Goal: Transaction & Acquisition: Purchase product/service

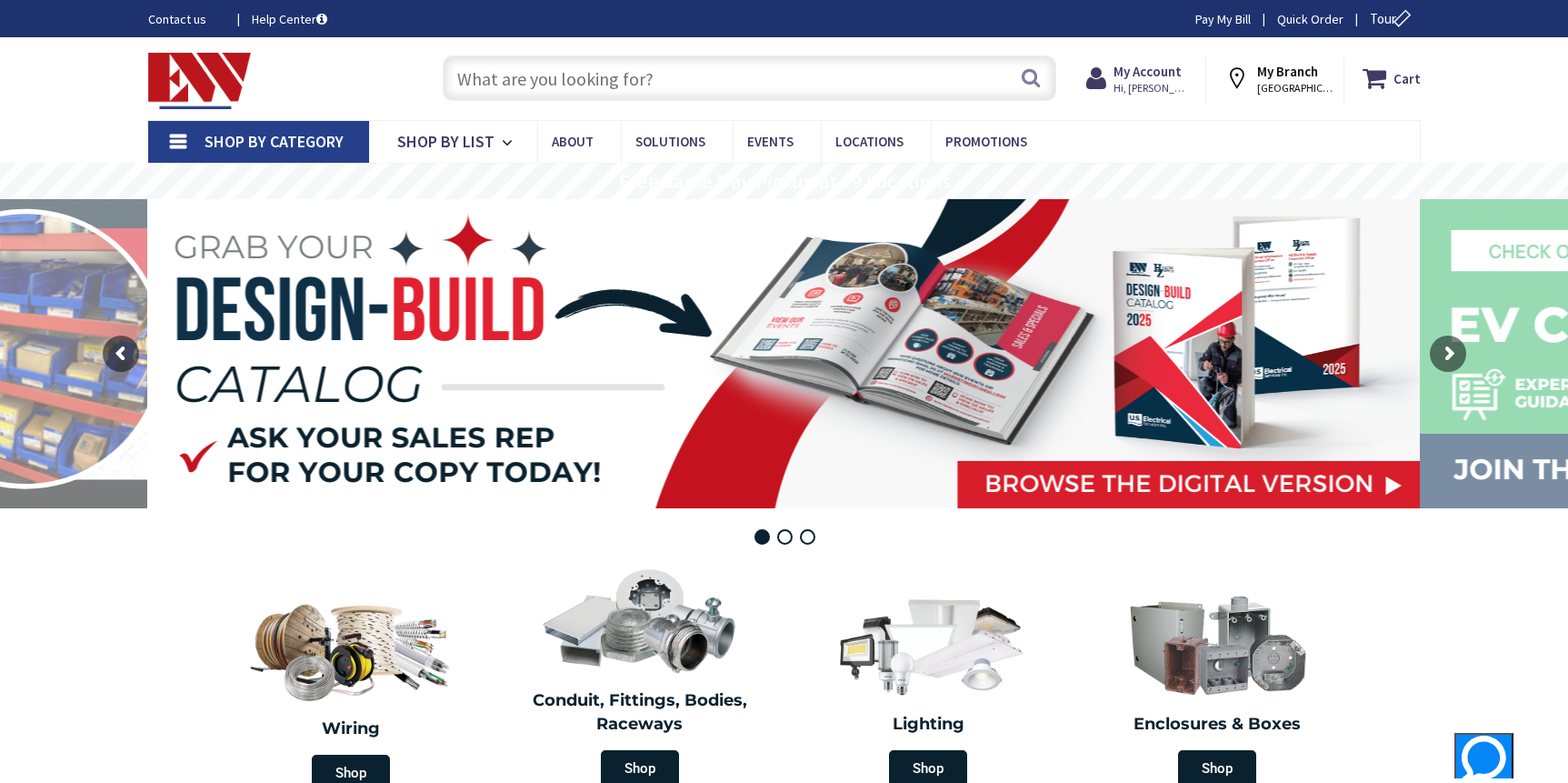
click at [782, 84] on input "text" at bounding box center [749, 78] width 613 height 46
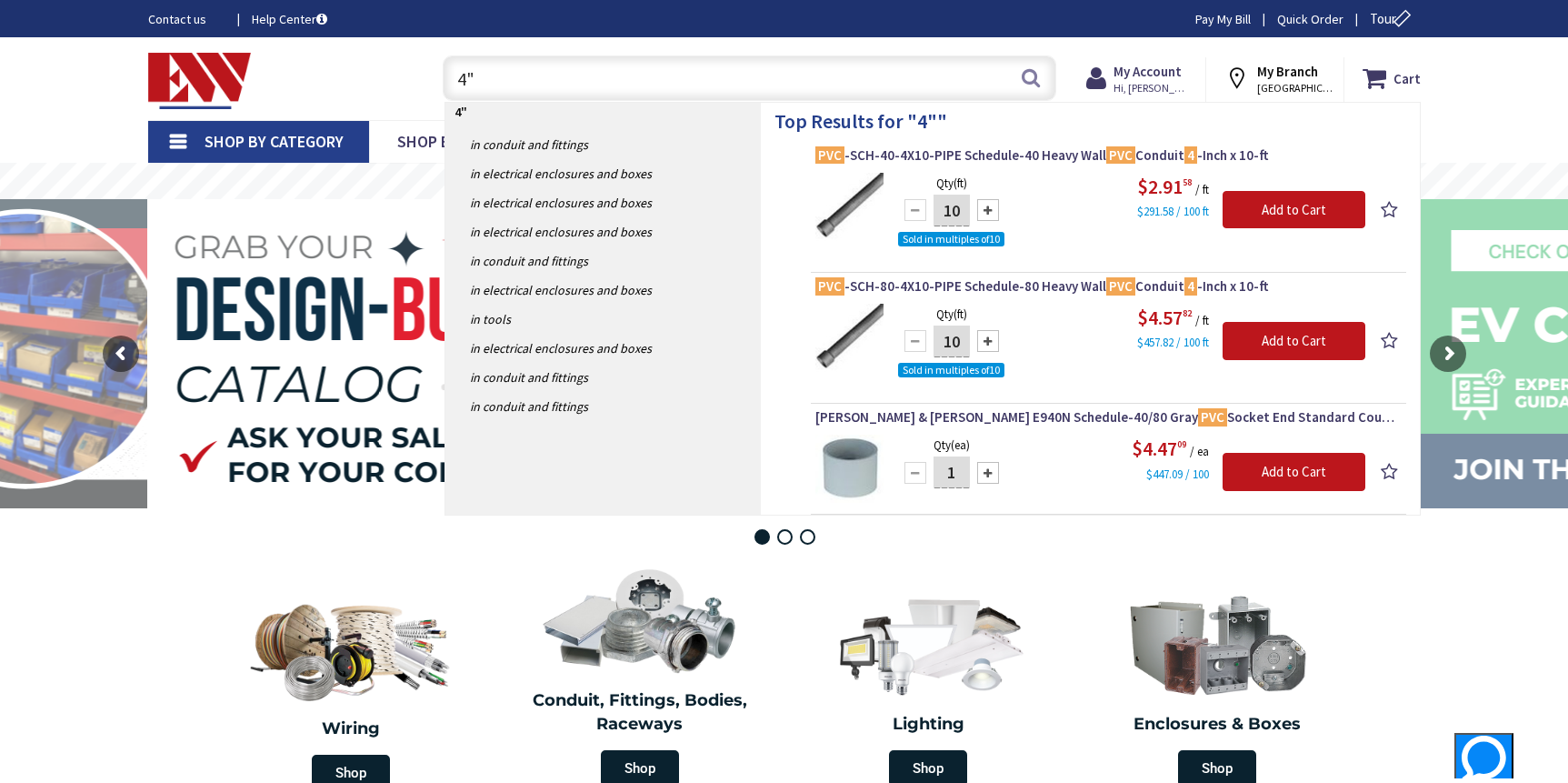
type input "4"
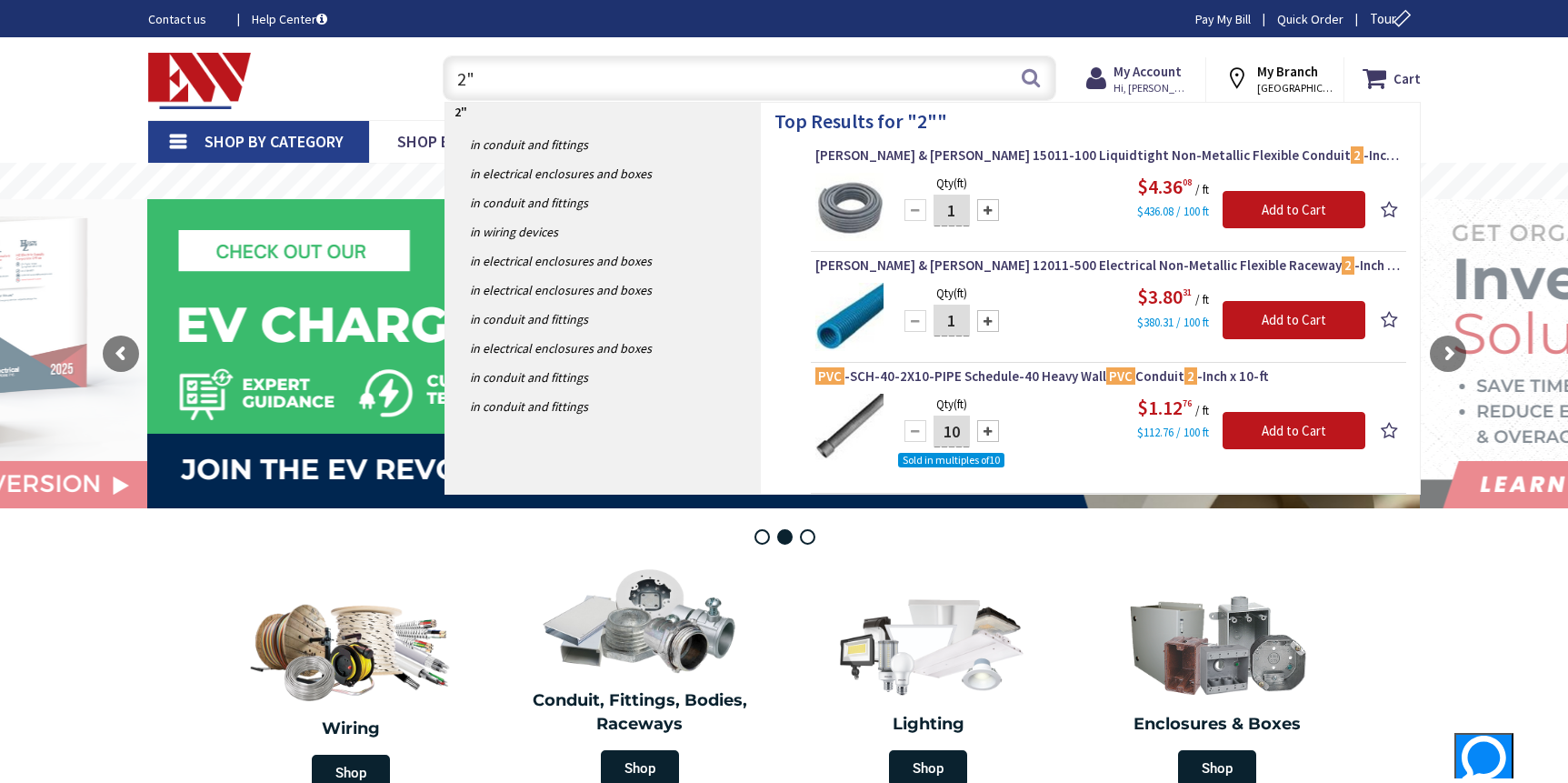
type input "2"
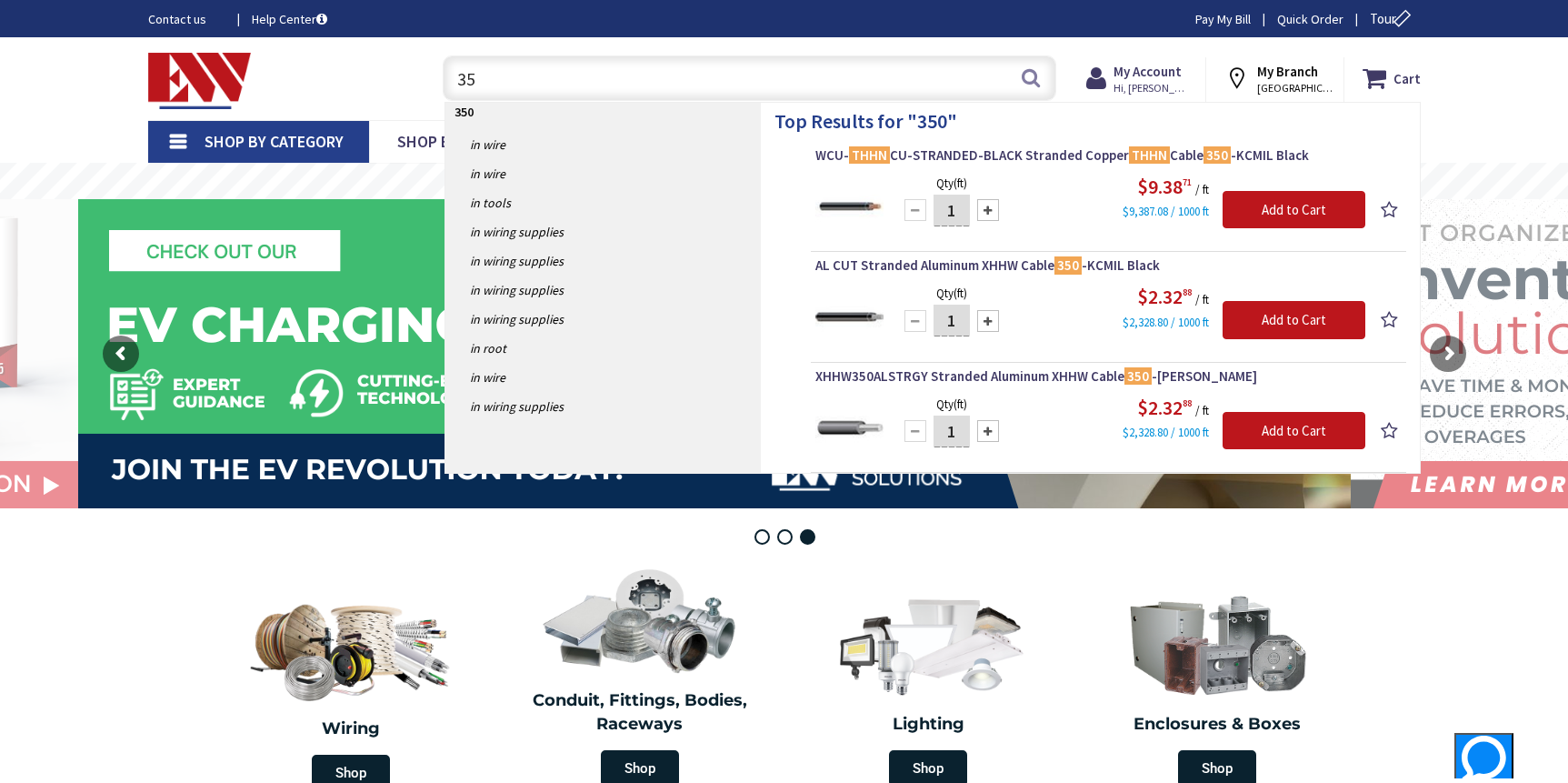
type input "3"
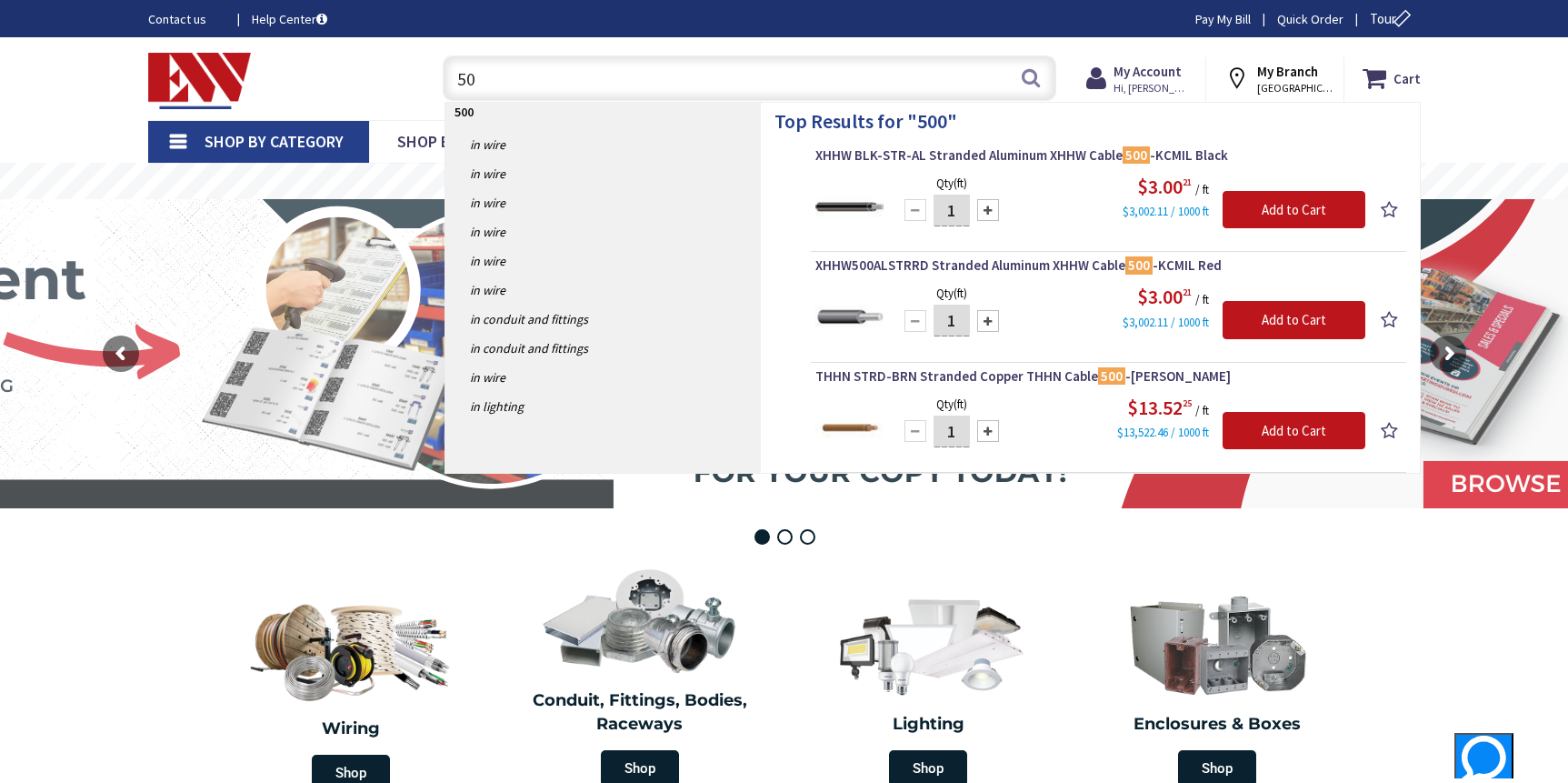
type input "5"
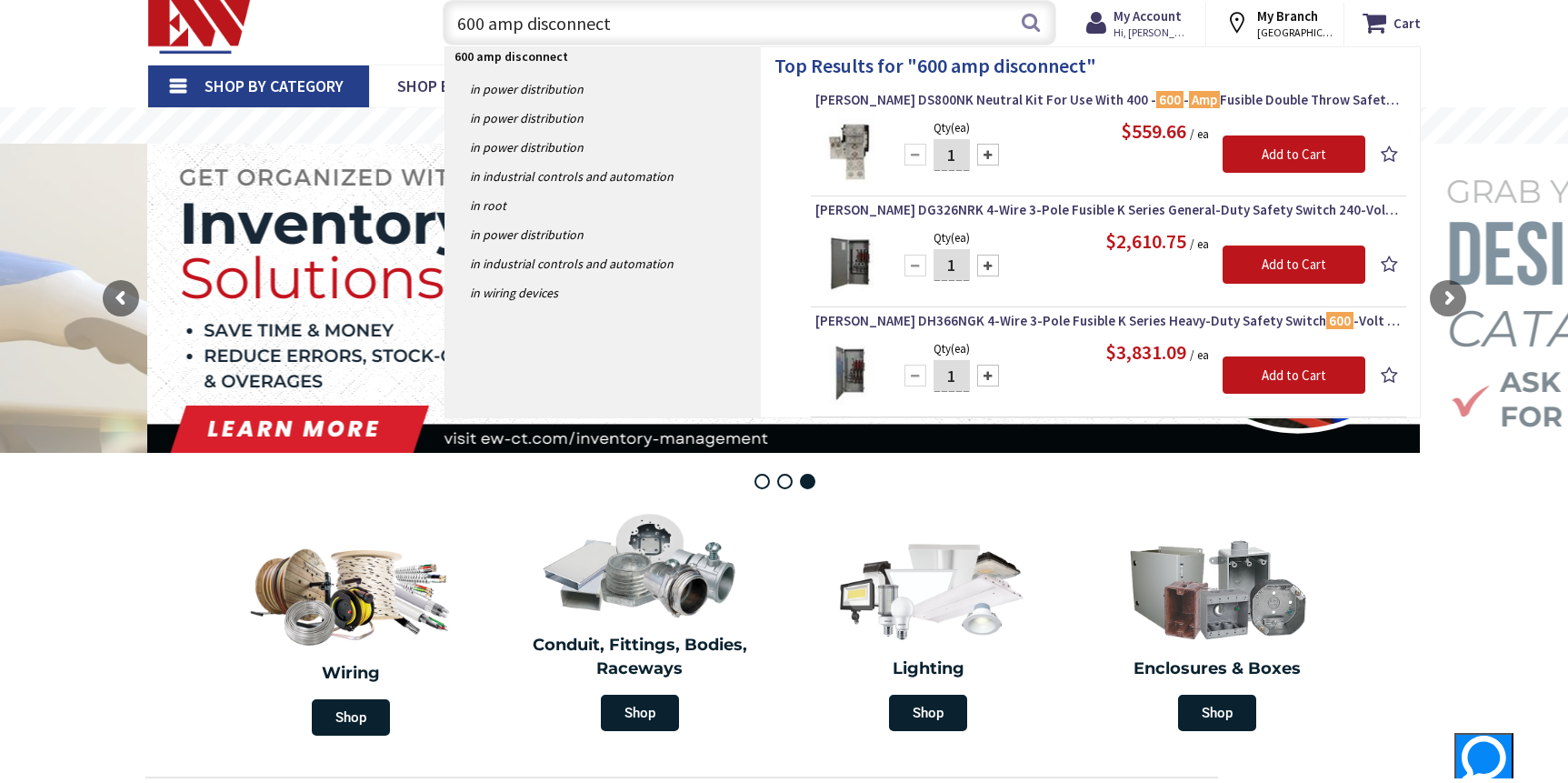
scroll to position [60, 0]
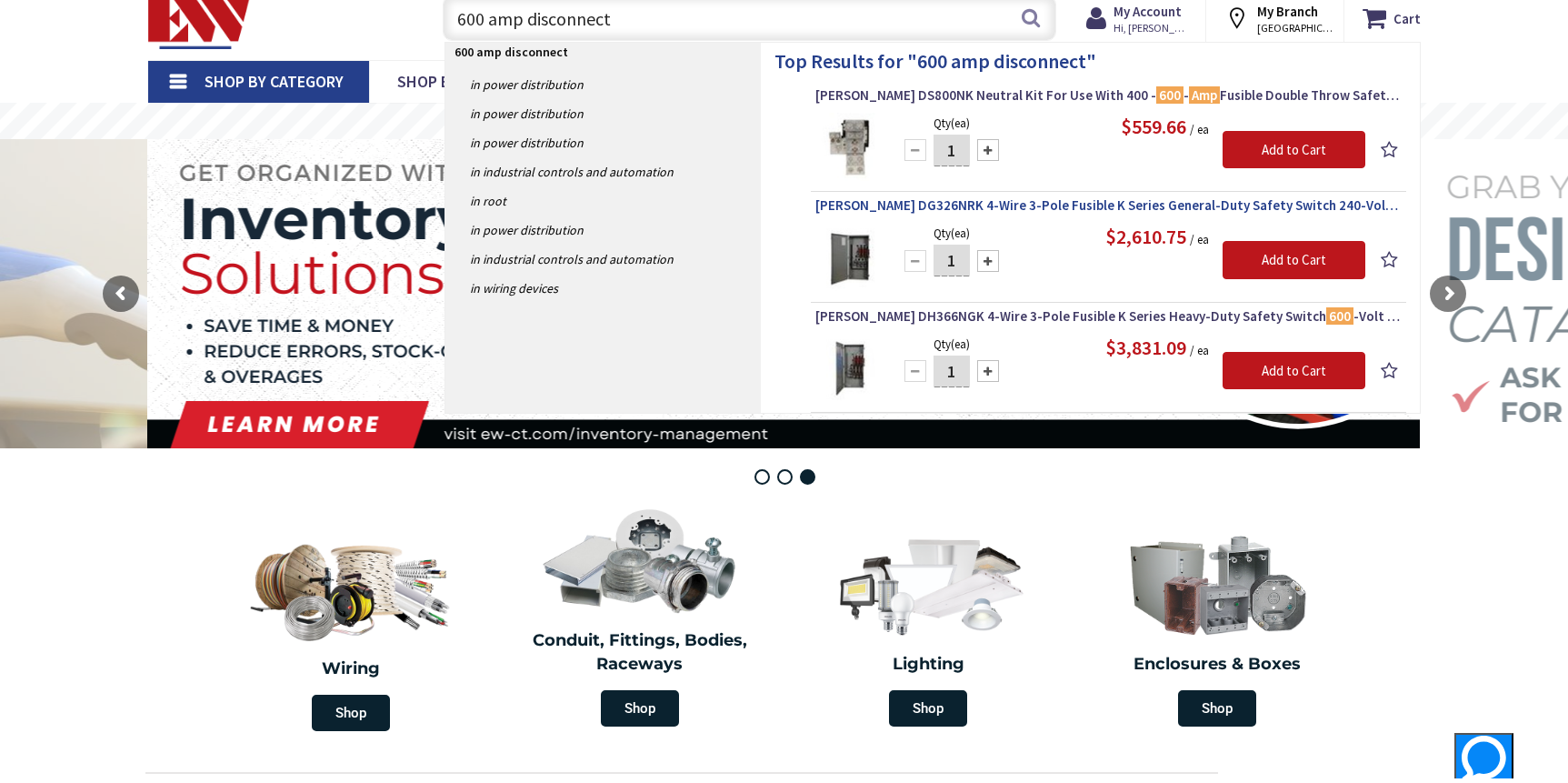
type input "600 amp disconnect"
click at [1042, 207] on span "Eaton DG326NRK 4-Wire 3-Pole Fusible K Series General-Duty Safety Switch 240-Vo…" at bounding box center [1108, 206] width 586 height 19
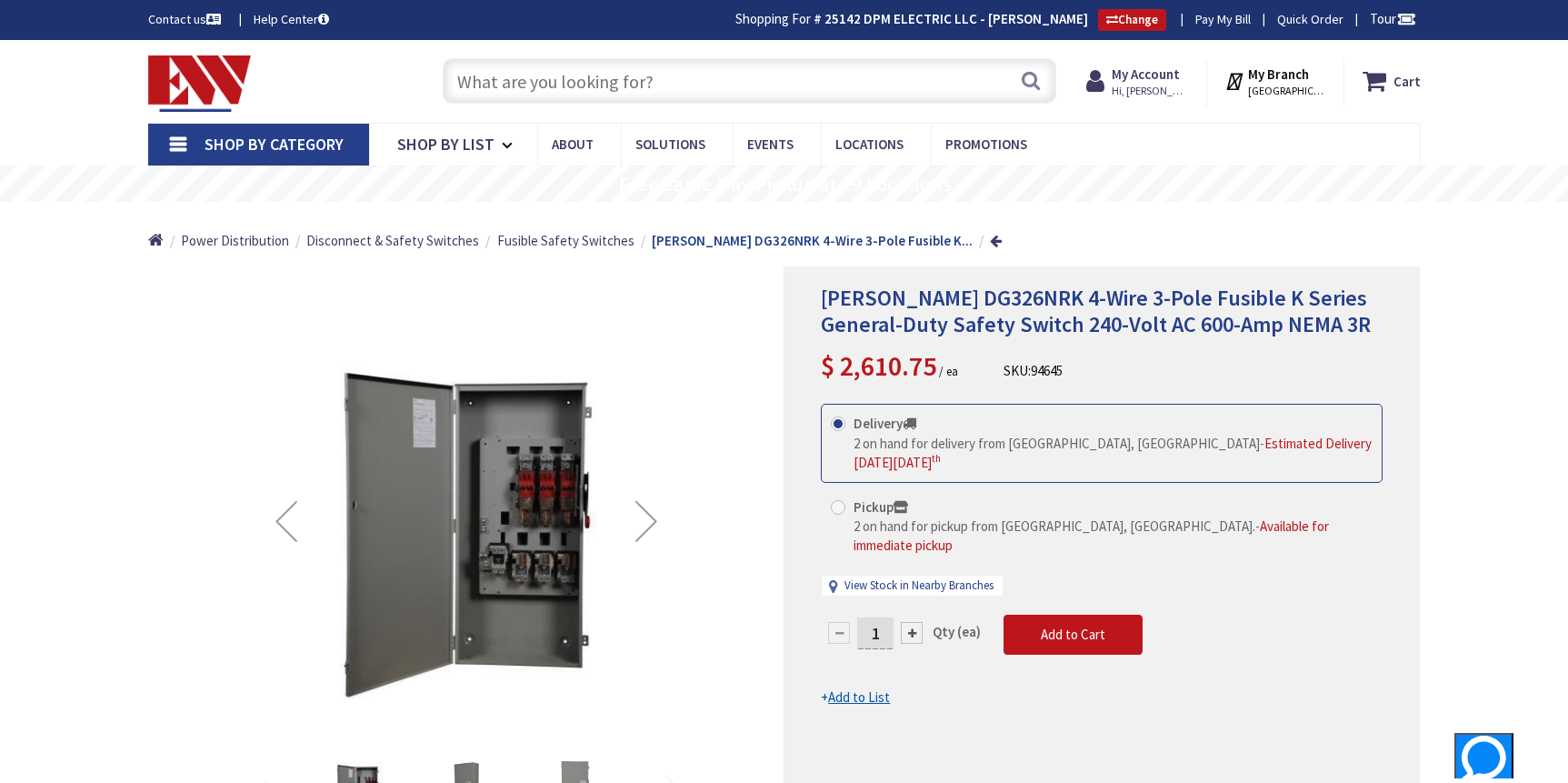
click at [677, 82] on input "text" at bounding box center [749, 81] width 613 height 46
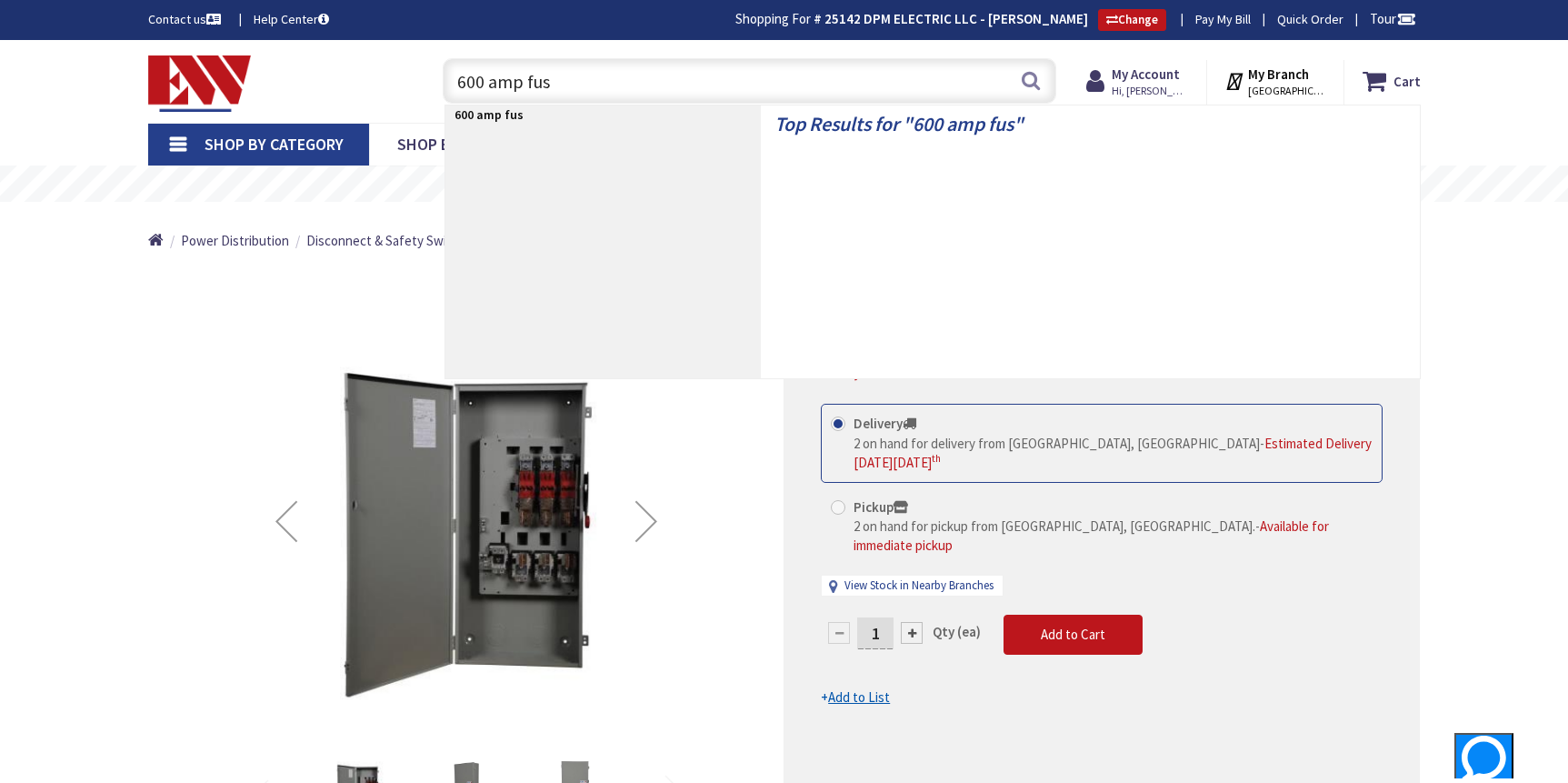
type input "600 amp fuse"
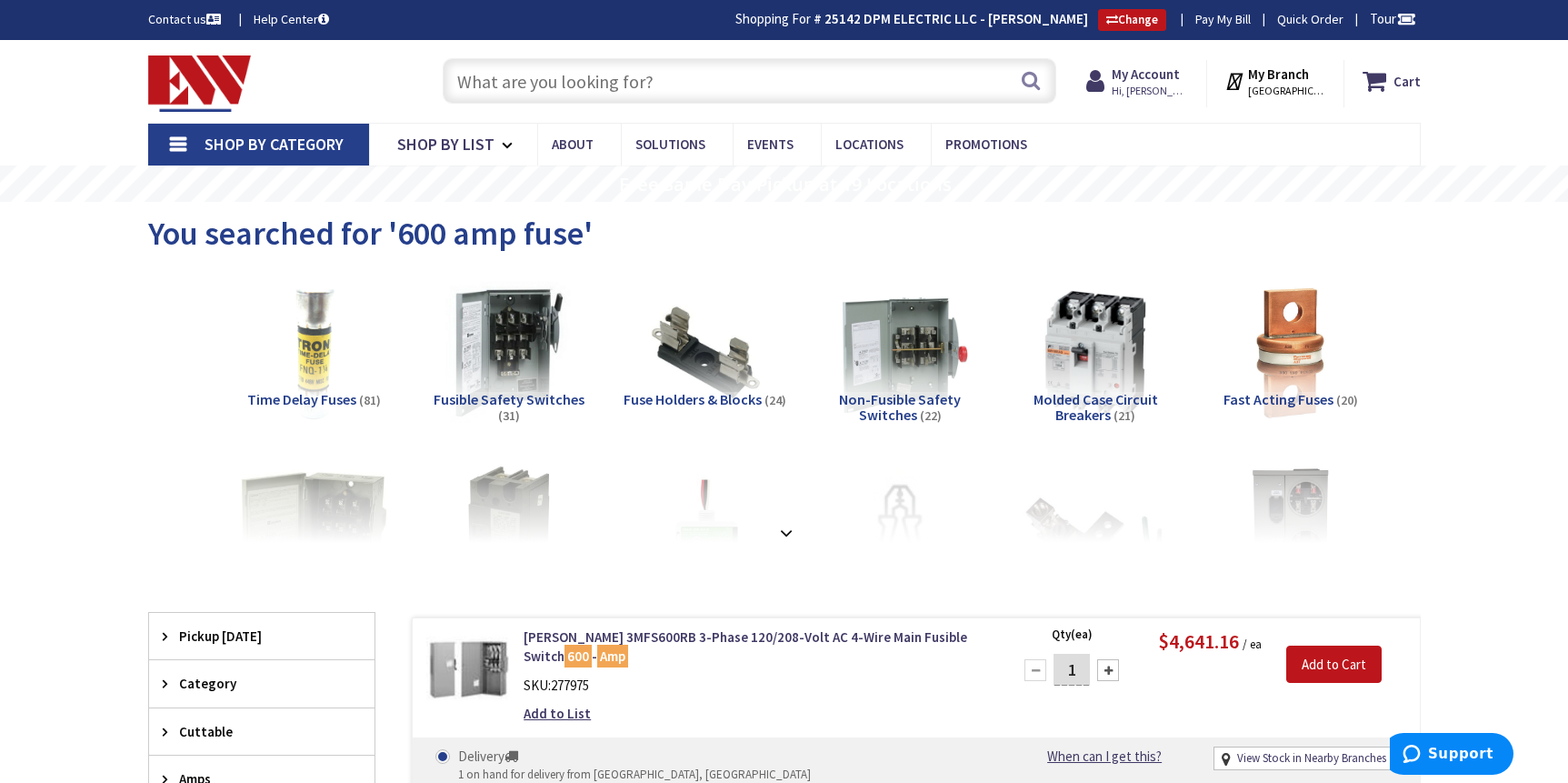
click at [667, 80] on input "text" at bounding box center [749, 81] width 613 height 46
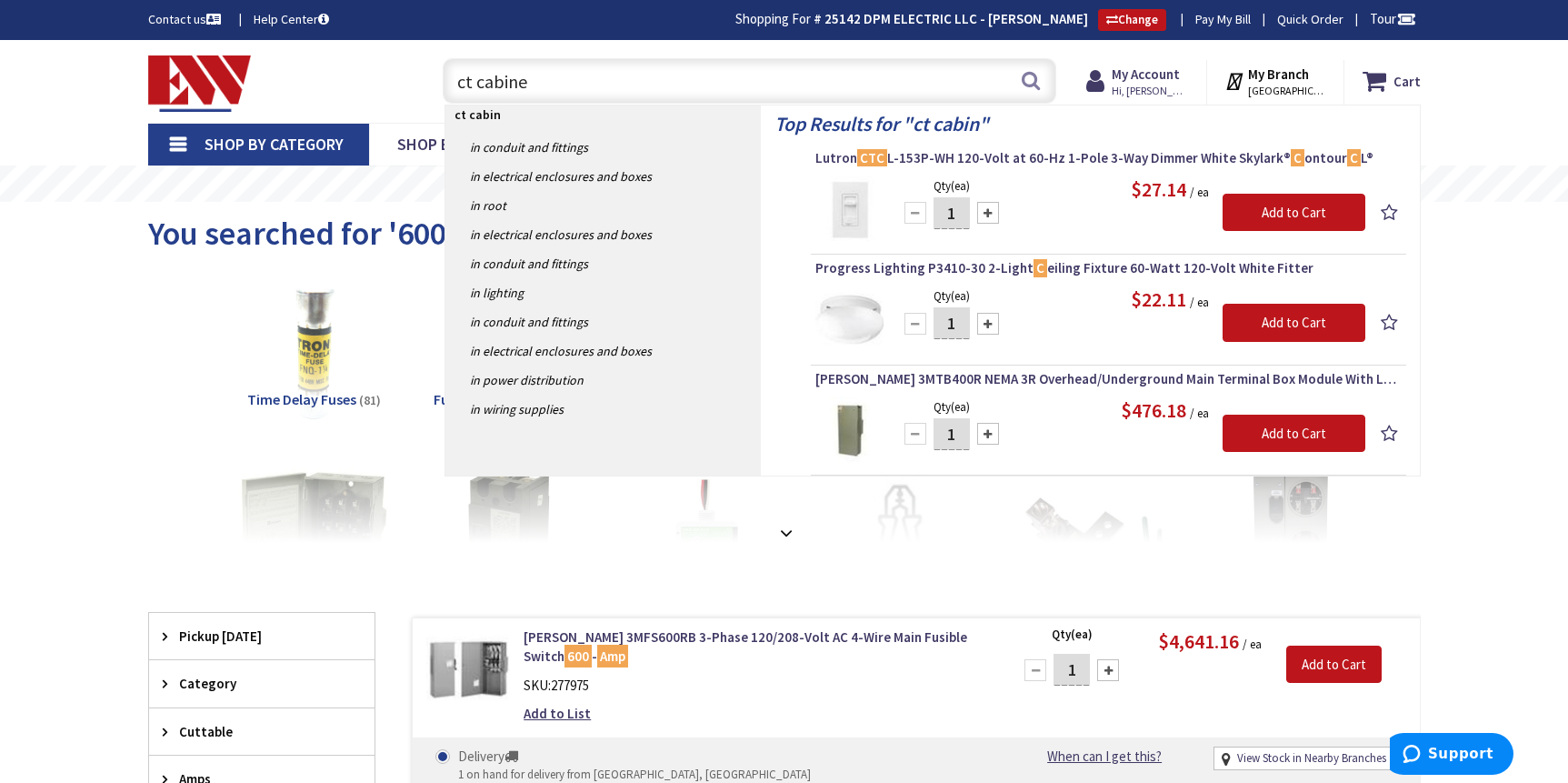
type input "ct cabinet"
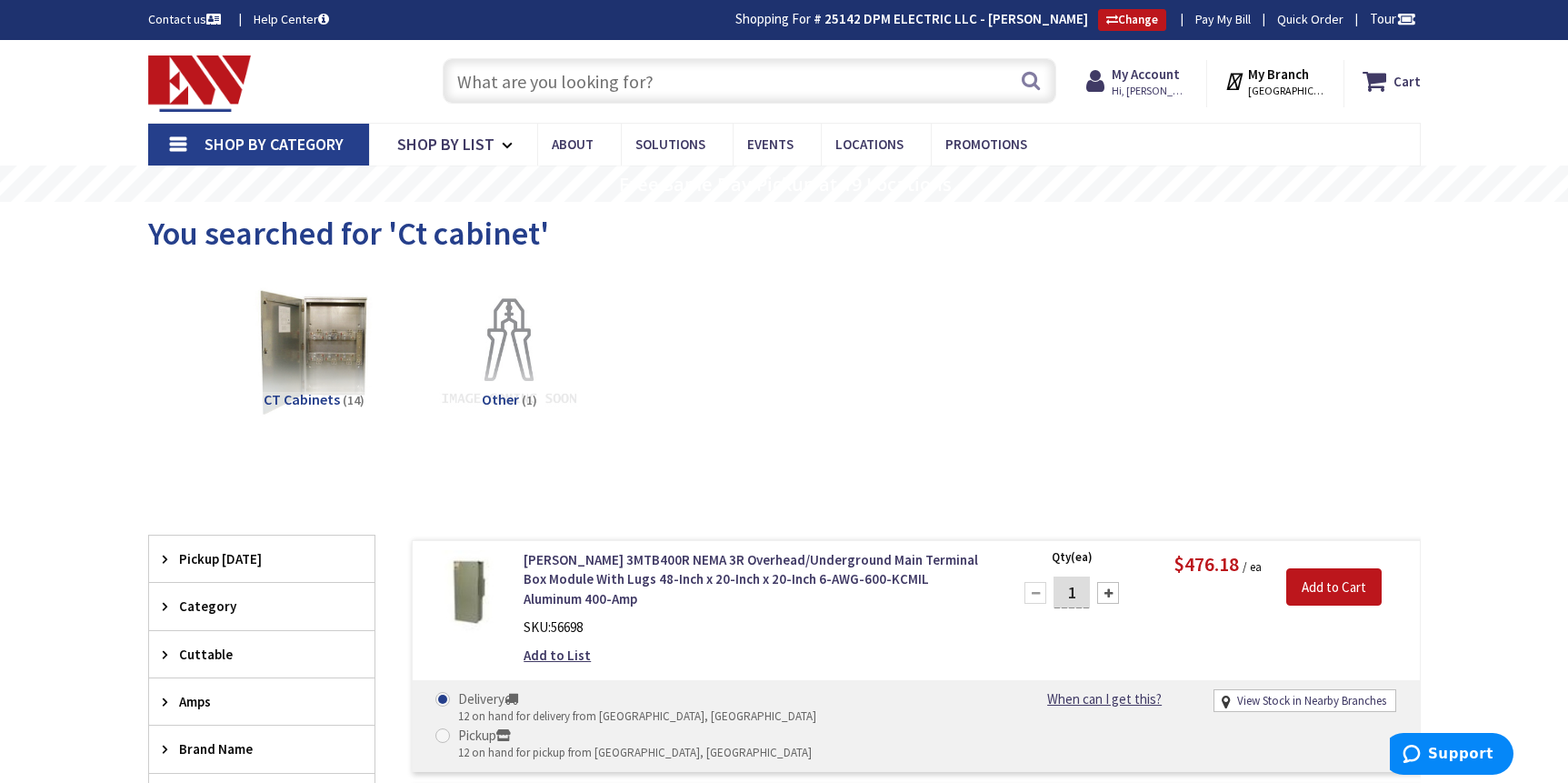
click at [675, 80] on input "text" at bounding box center [749, 81] width 613 height 46
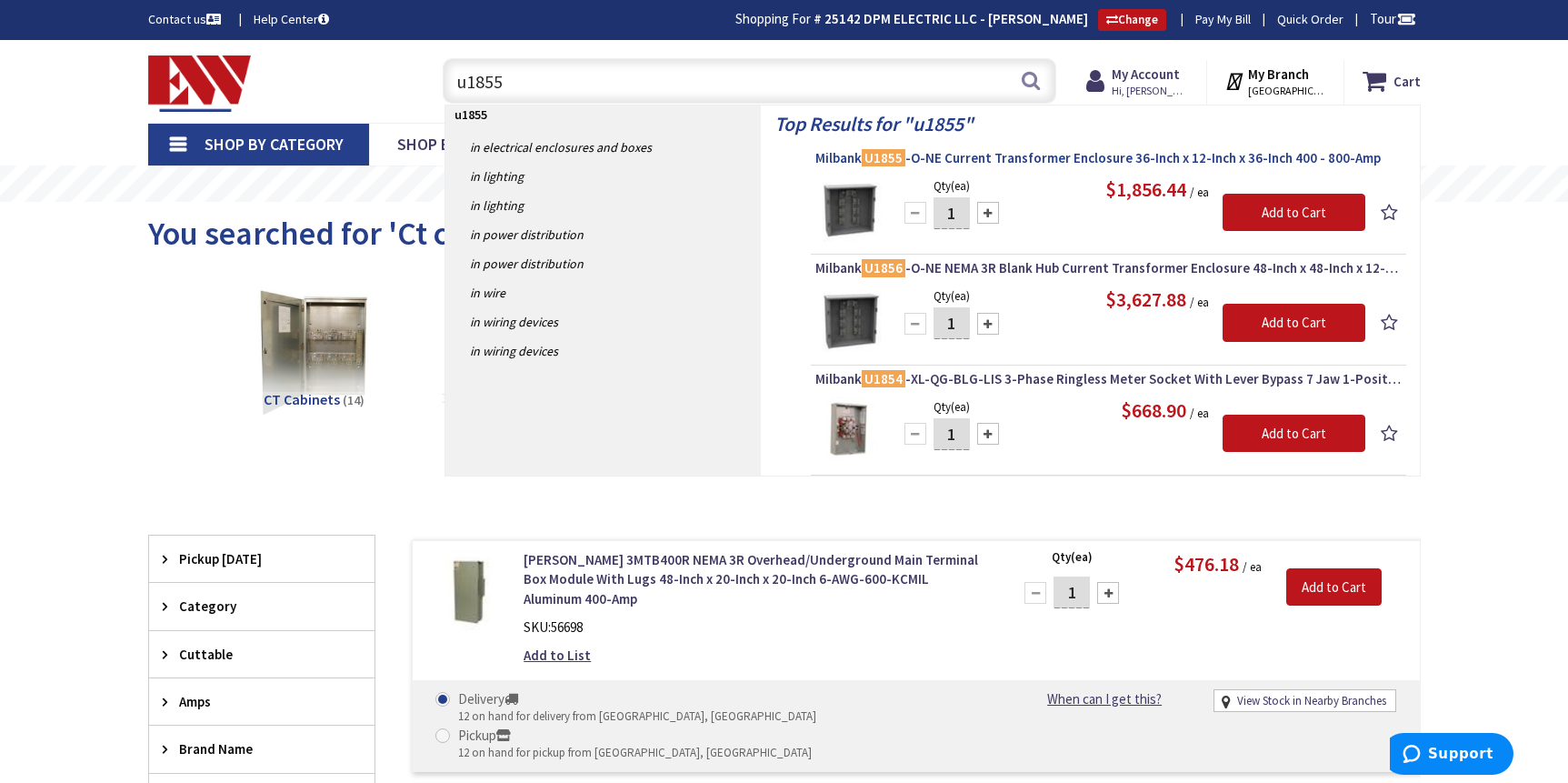
type input "u1855"
click at [1107, 152] on span "Milbank U1855 -O-NE Current Transformer Enclosure 36-Inch x 12-Inch x 36-Inch 4…" at bounding box center [1108, 158] width 586 height 19
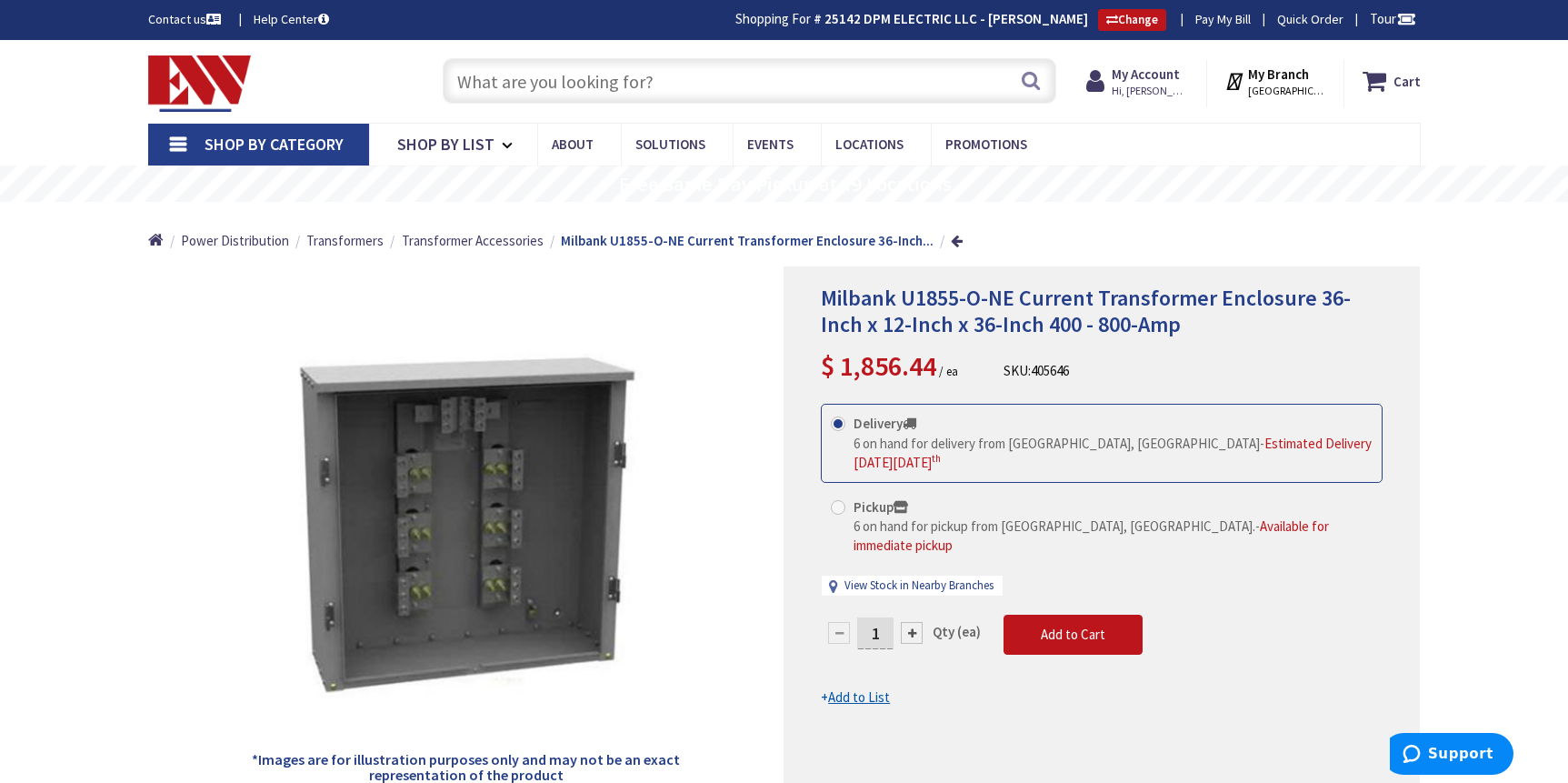
click at [664, 88] on input "text" at bounding box center [749, 81] width 613 height 46
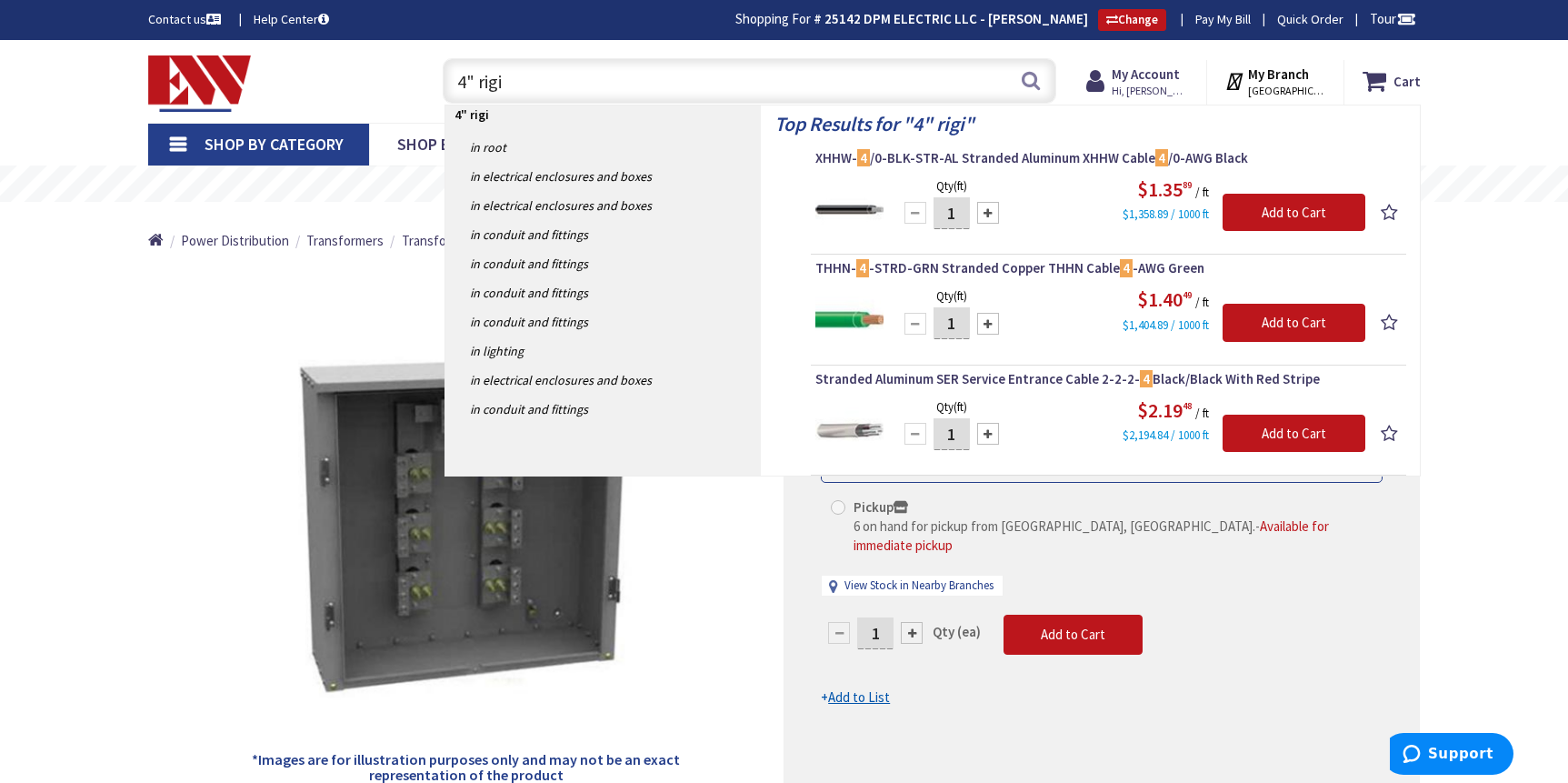
type input "4" rigid"
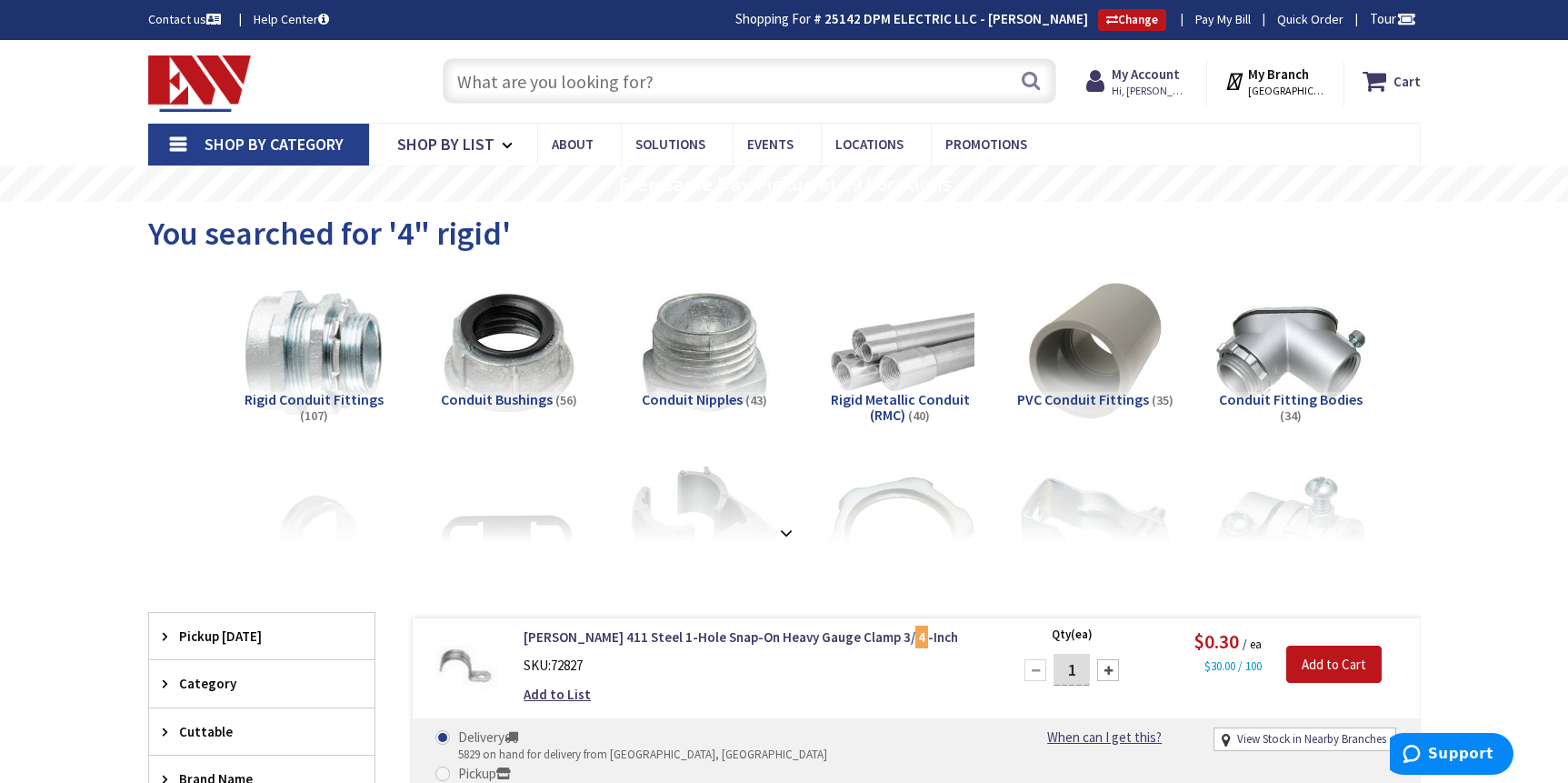
click at [674, 84] on input "text" at bounding box center [749, 81] width 613 height 46
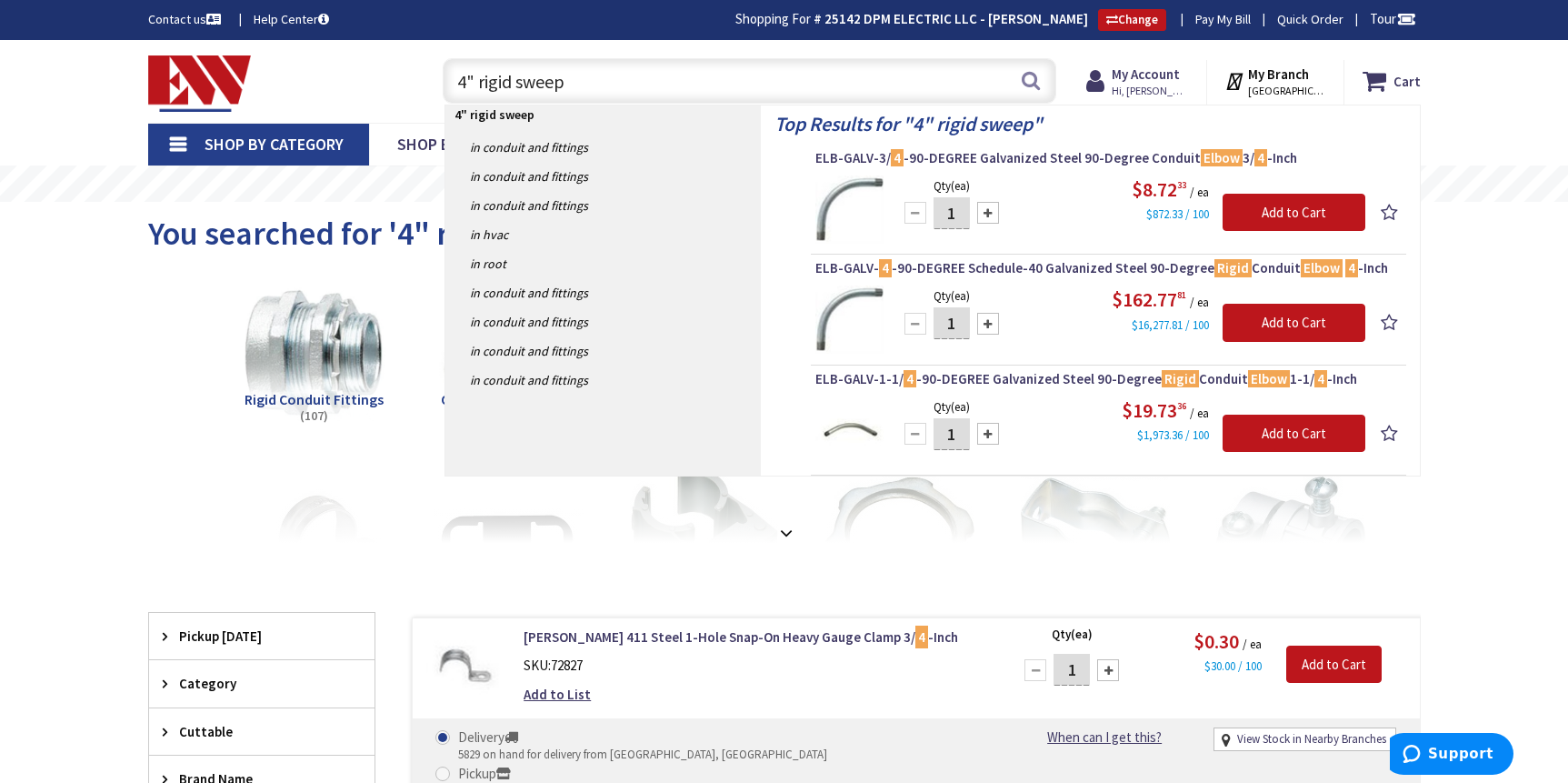
type input "4" rigid sweep"
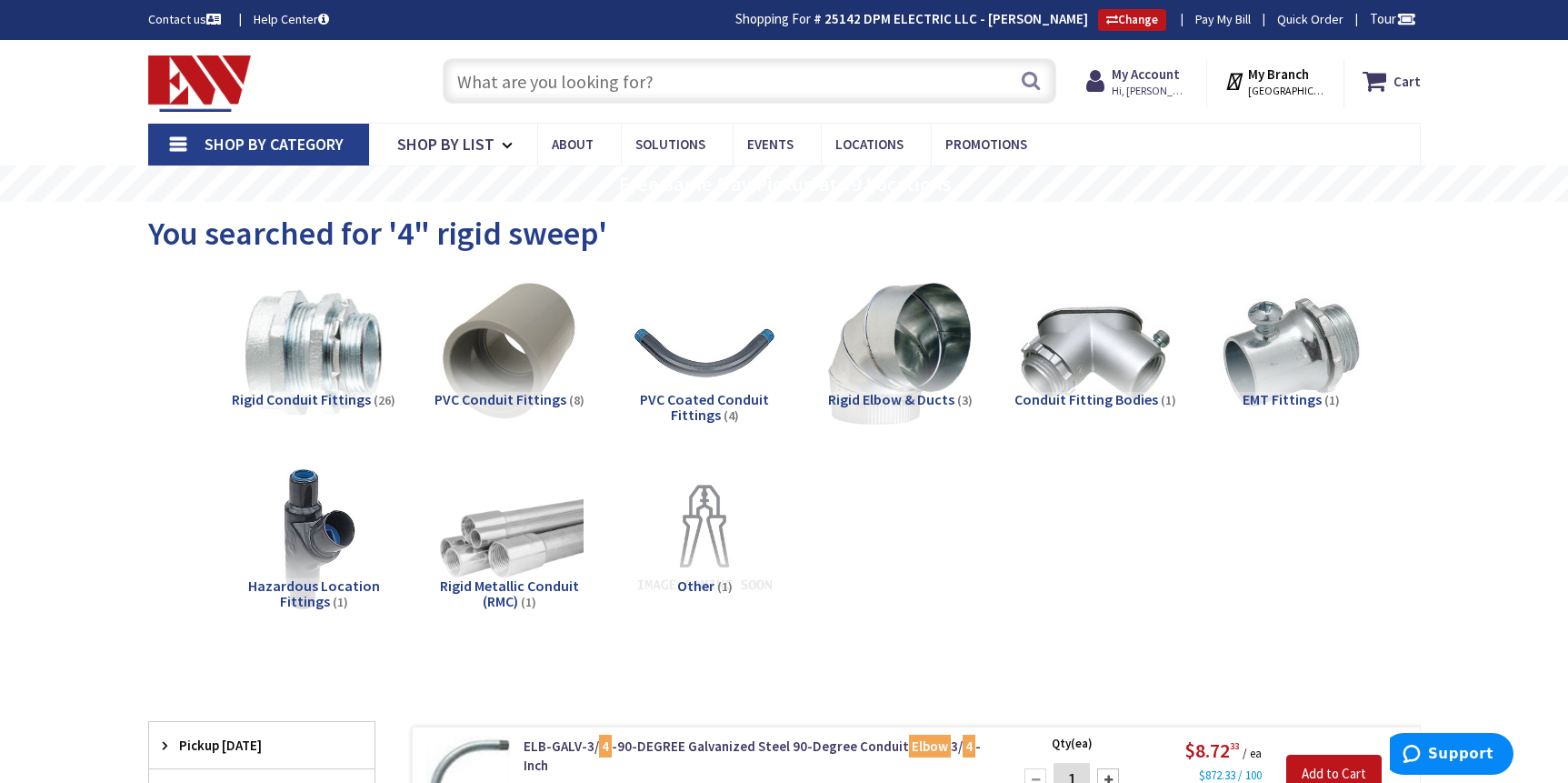
click at [678, 86] on input "text" at bounding box center [749, 81] width 613 height 46
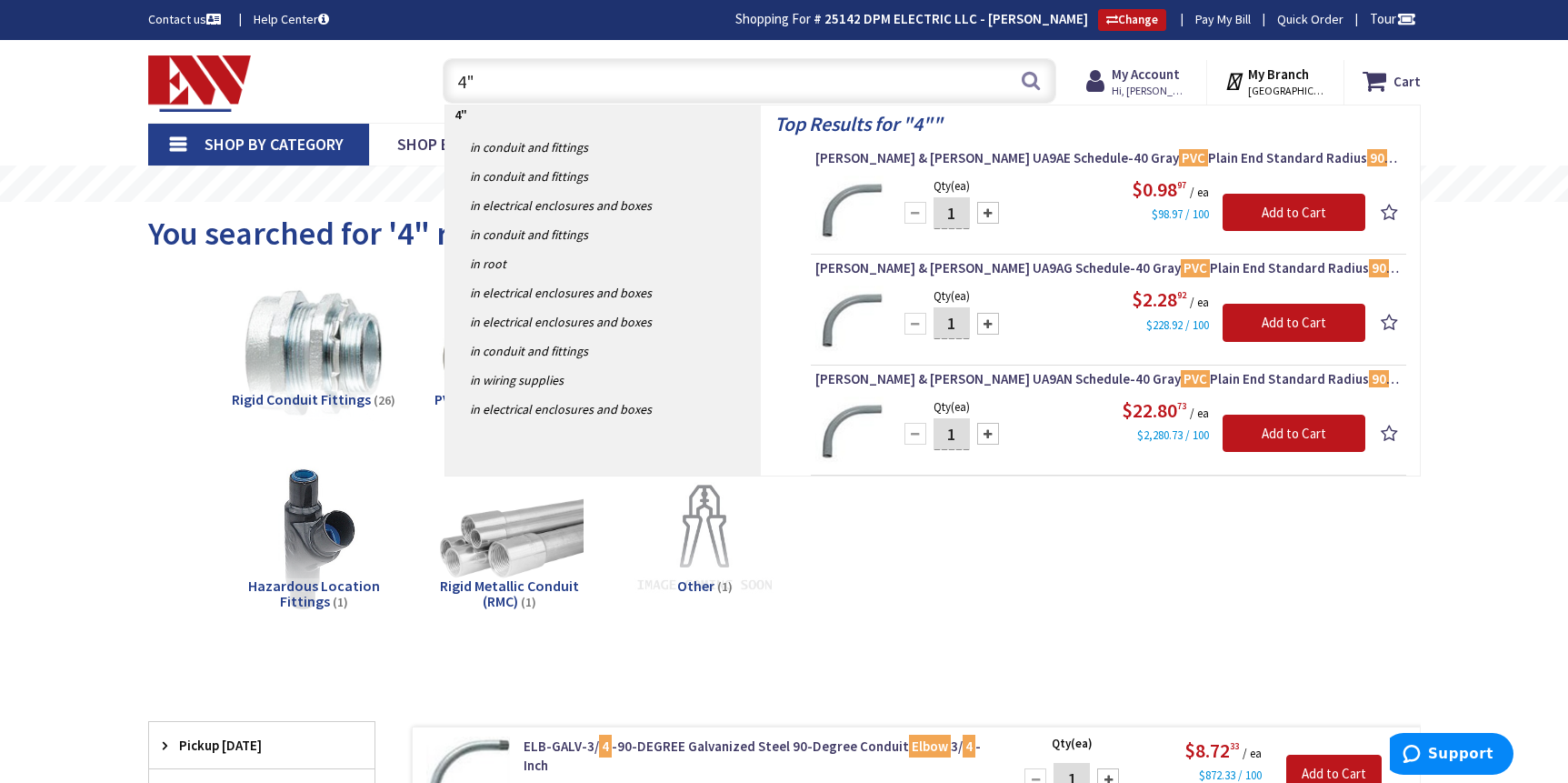
type input "4"
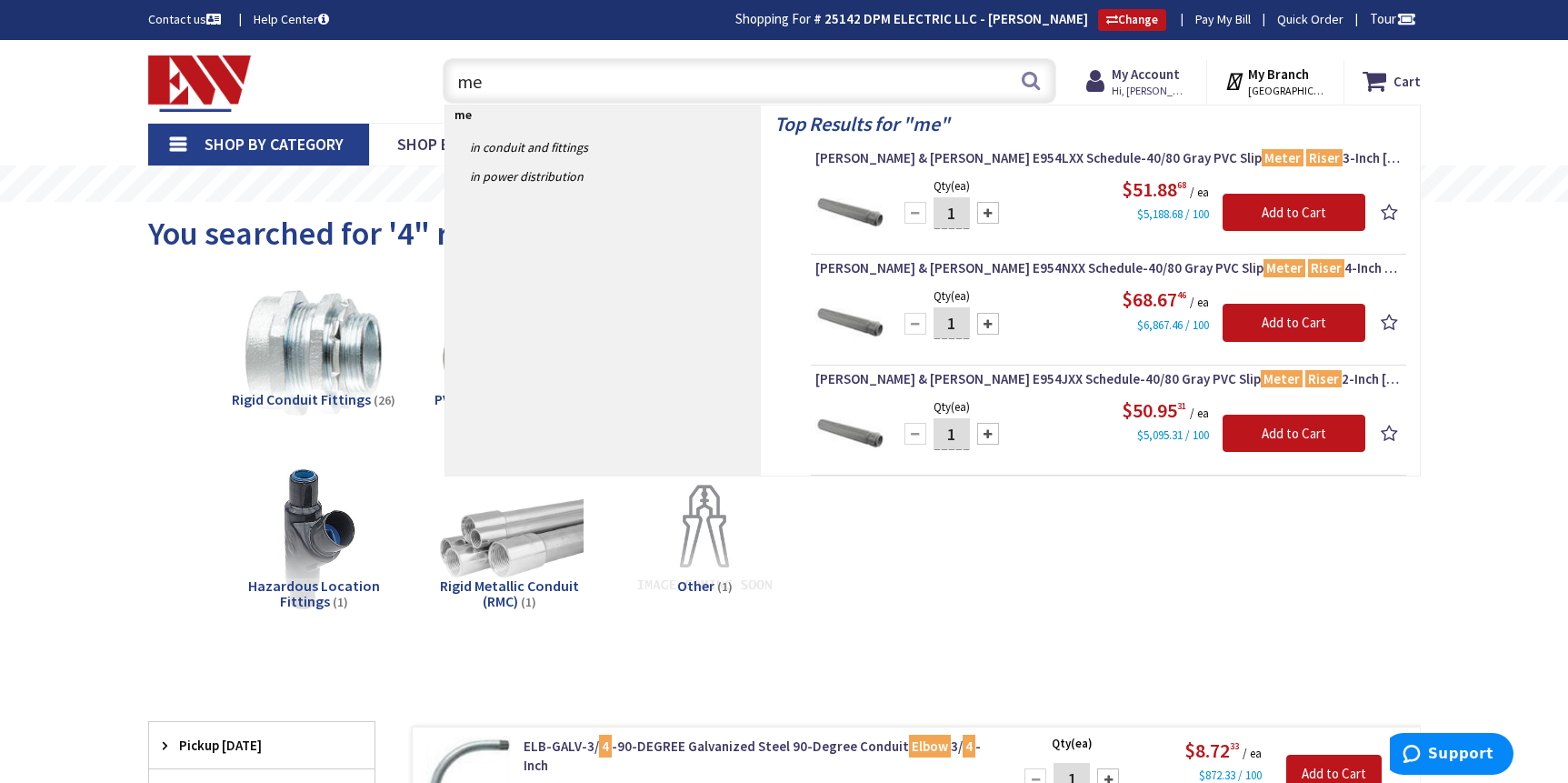
type input "m"
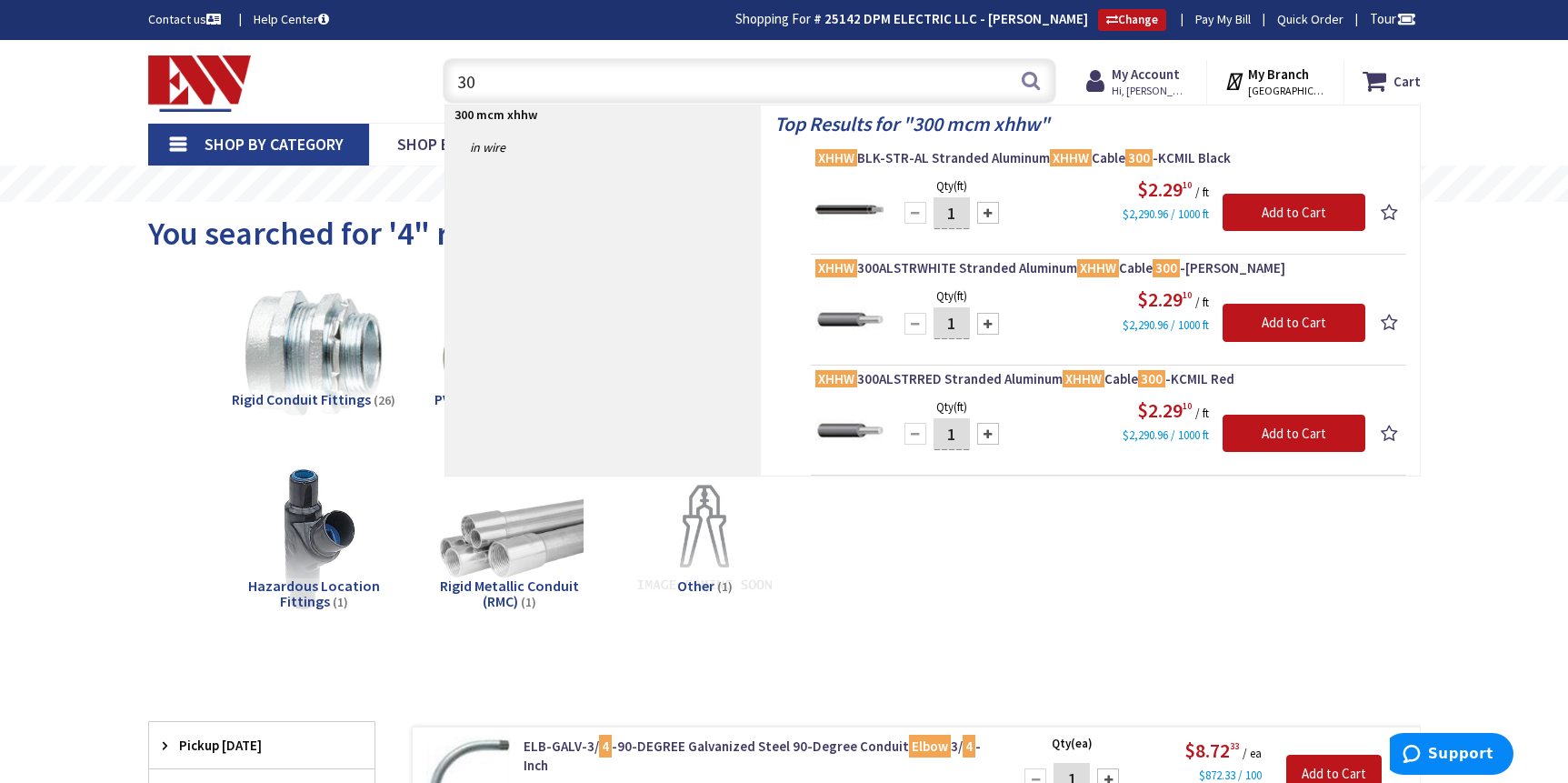
type input "3"
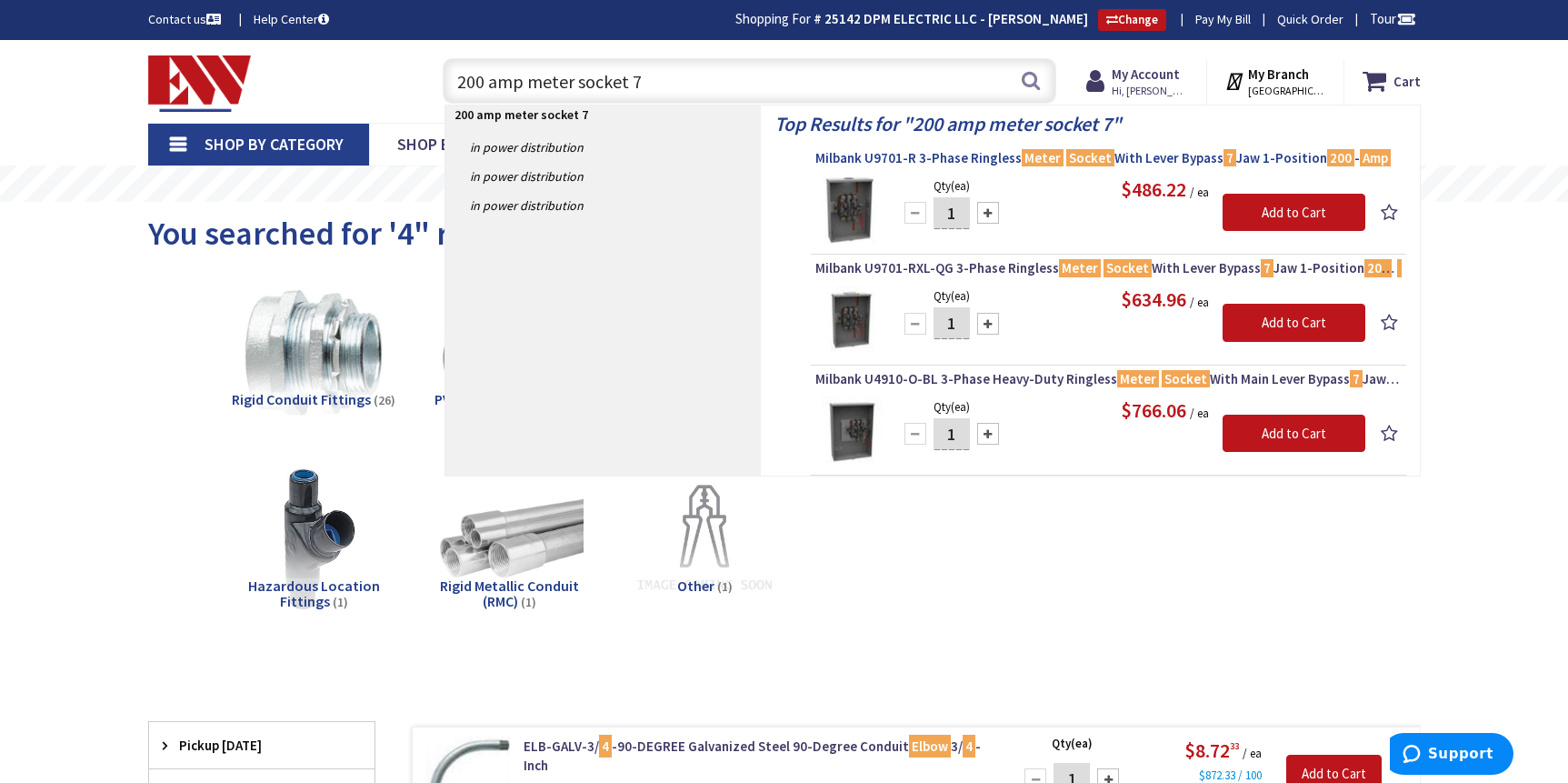
type input "200 amp meter socket 7"
click at [959, 150] on span "Milbank U9701-R 3-Phase Ringless Meter Socket With Lever Bypass 7 Jaw 1-Positio…" at bounding box center [1108, 158] width 586 height 19
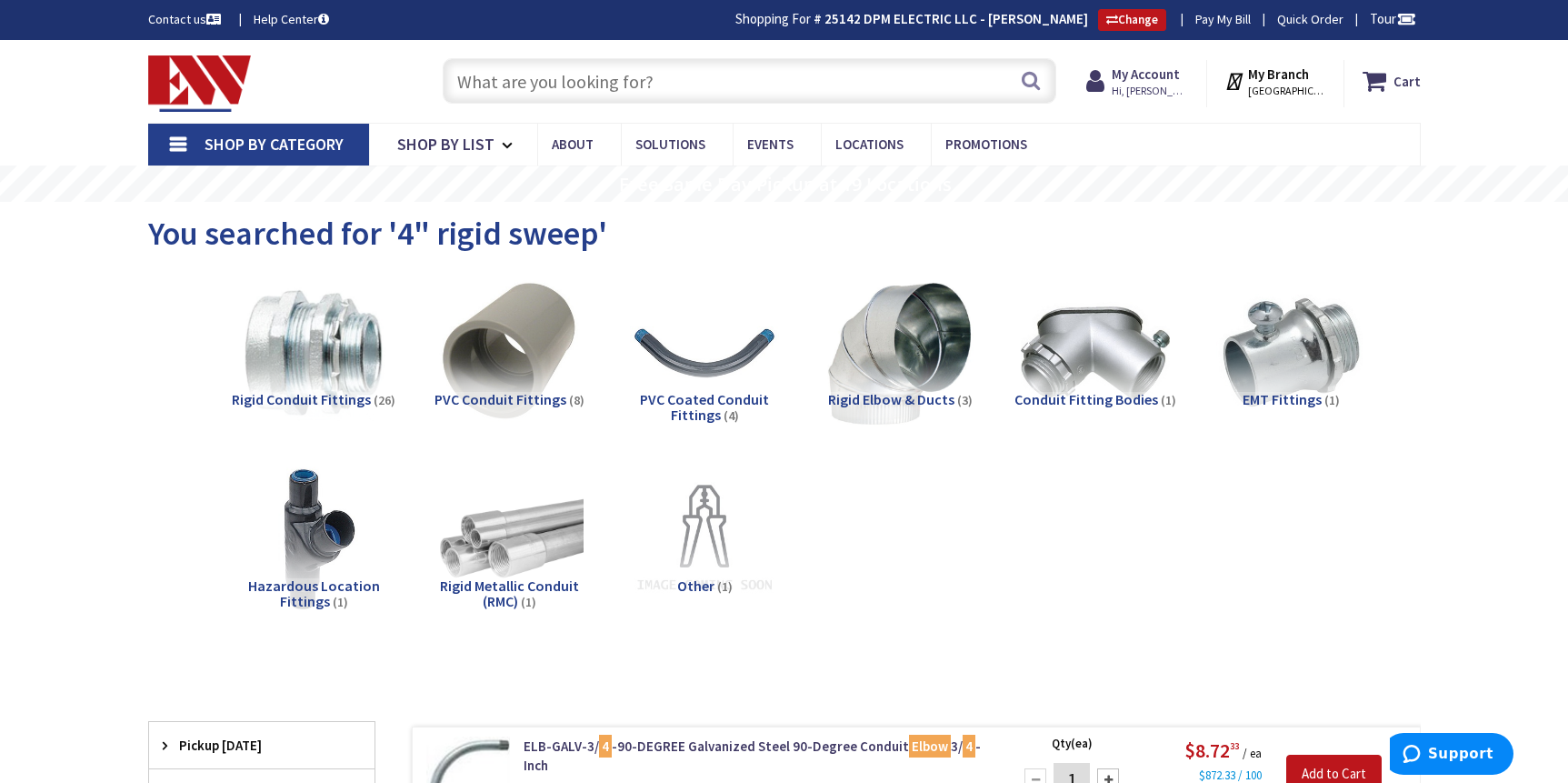
click at [673, 78] on input "text" at bounding box center [749, 81] width 613 height 46
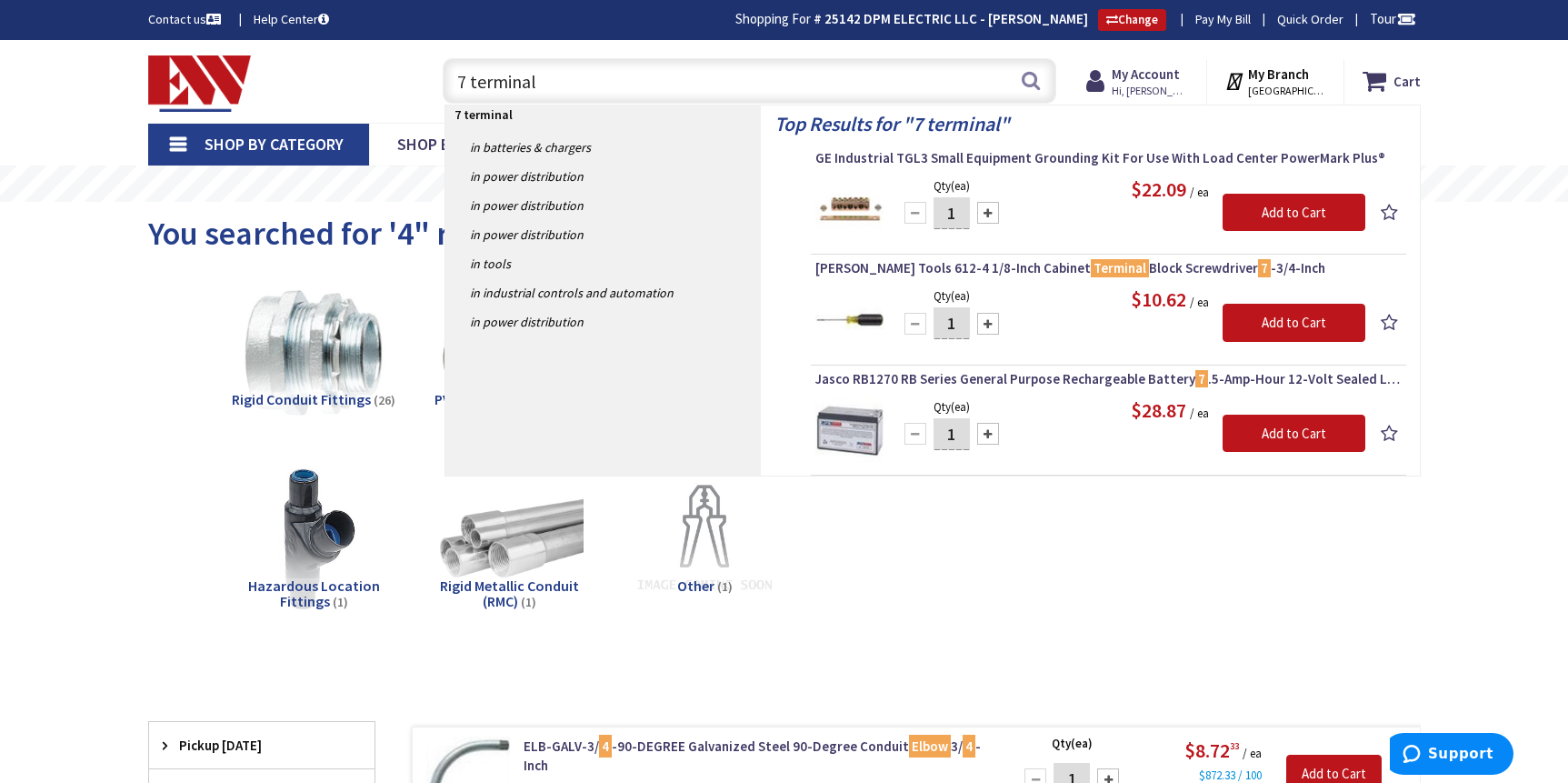
click at [673, 78] on input "7 terminal" at bounding box center [749, 81] width 613 height 46
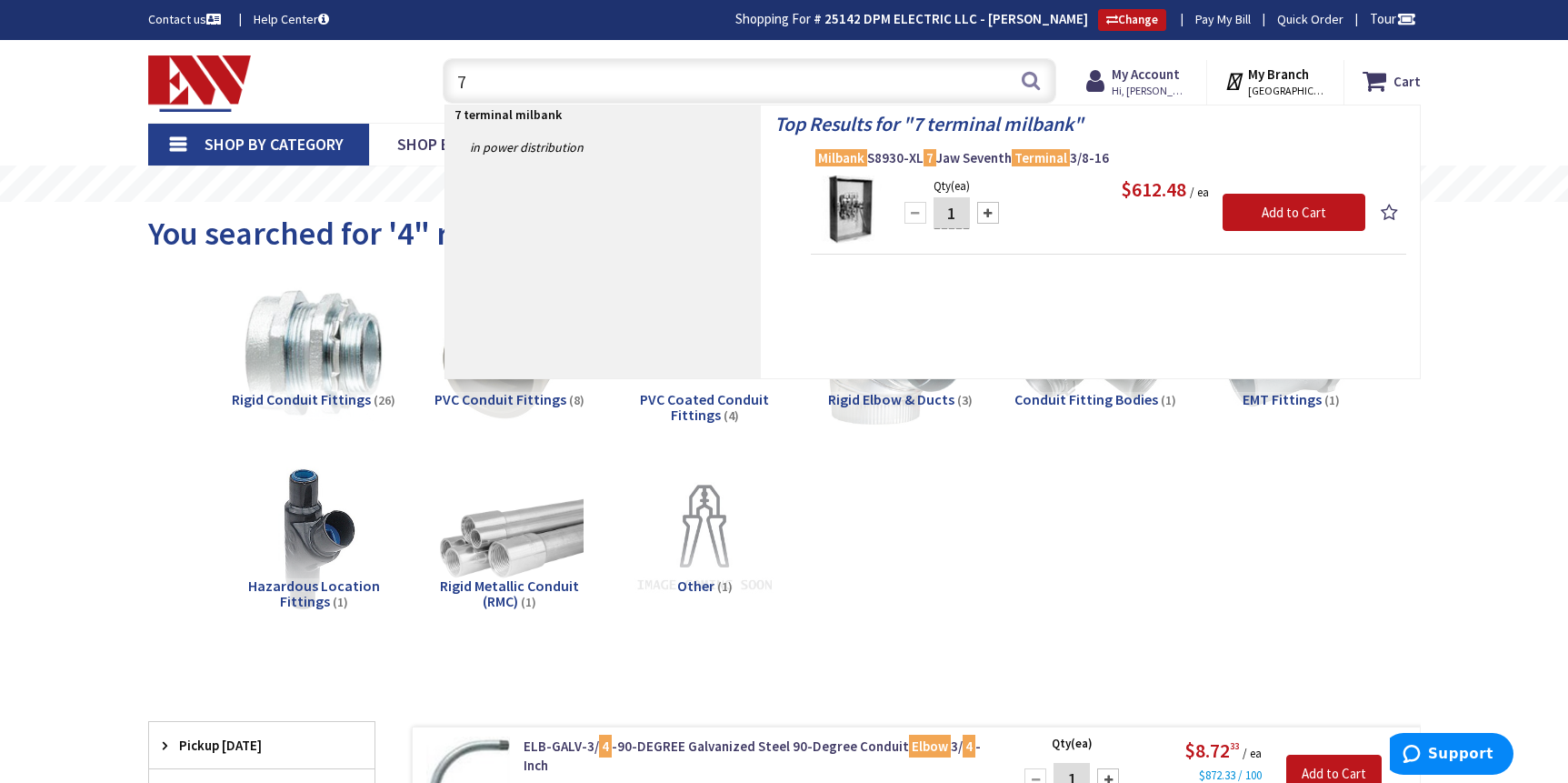
type input "7"
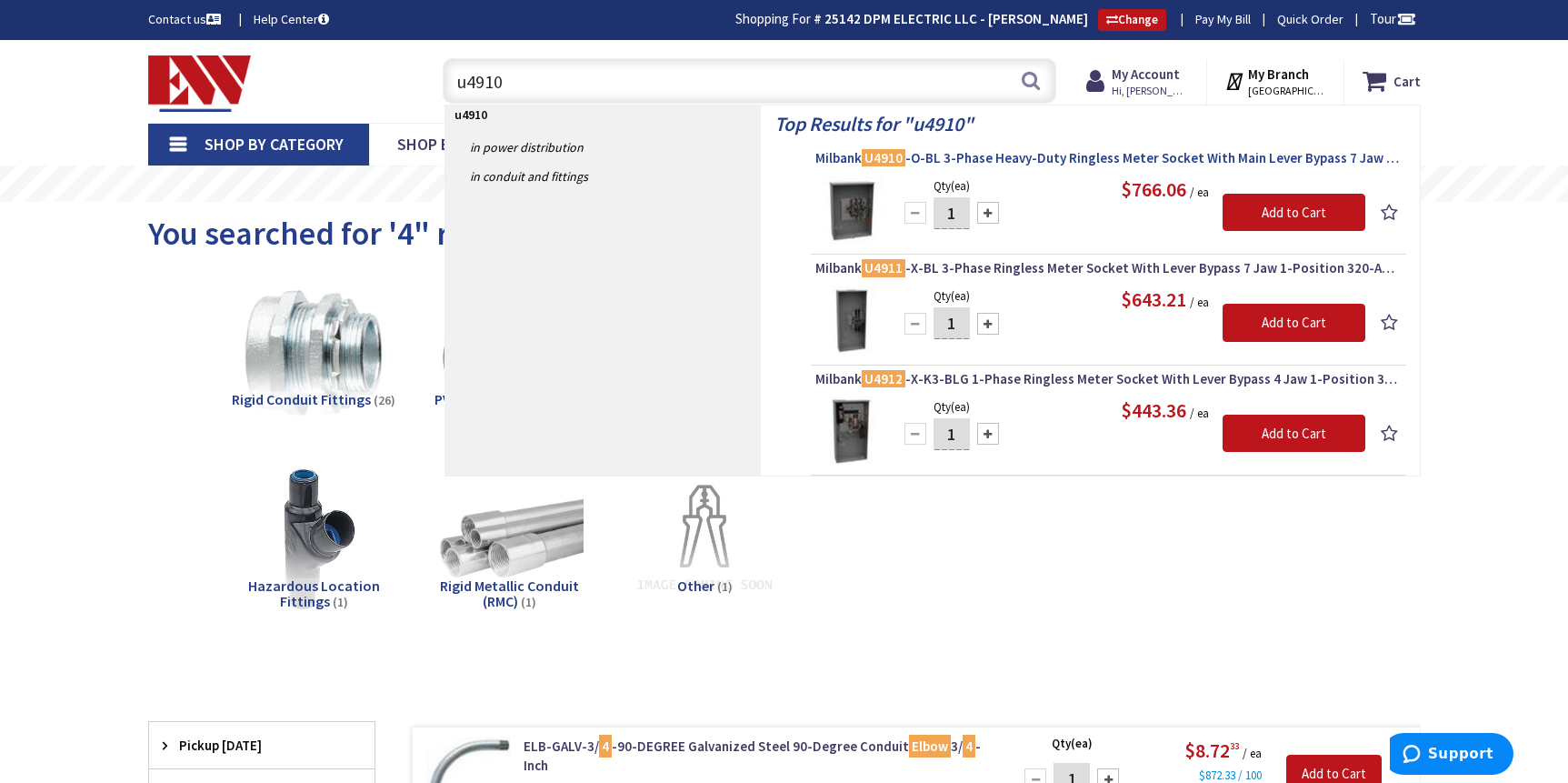
type input "u4910"
click at [1031, 157] on span "Milbank U4910 -O-BL 3-Phase Heavy-Duty Ringless Meter Socket With Main Lever By…" at bounding box center [1108, 158] width 586 height 19
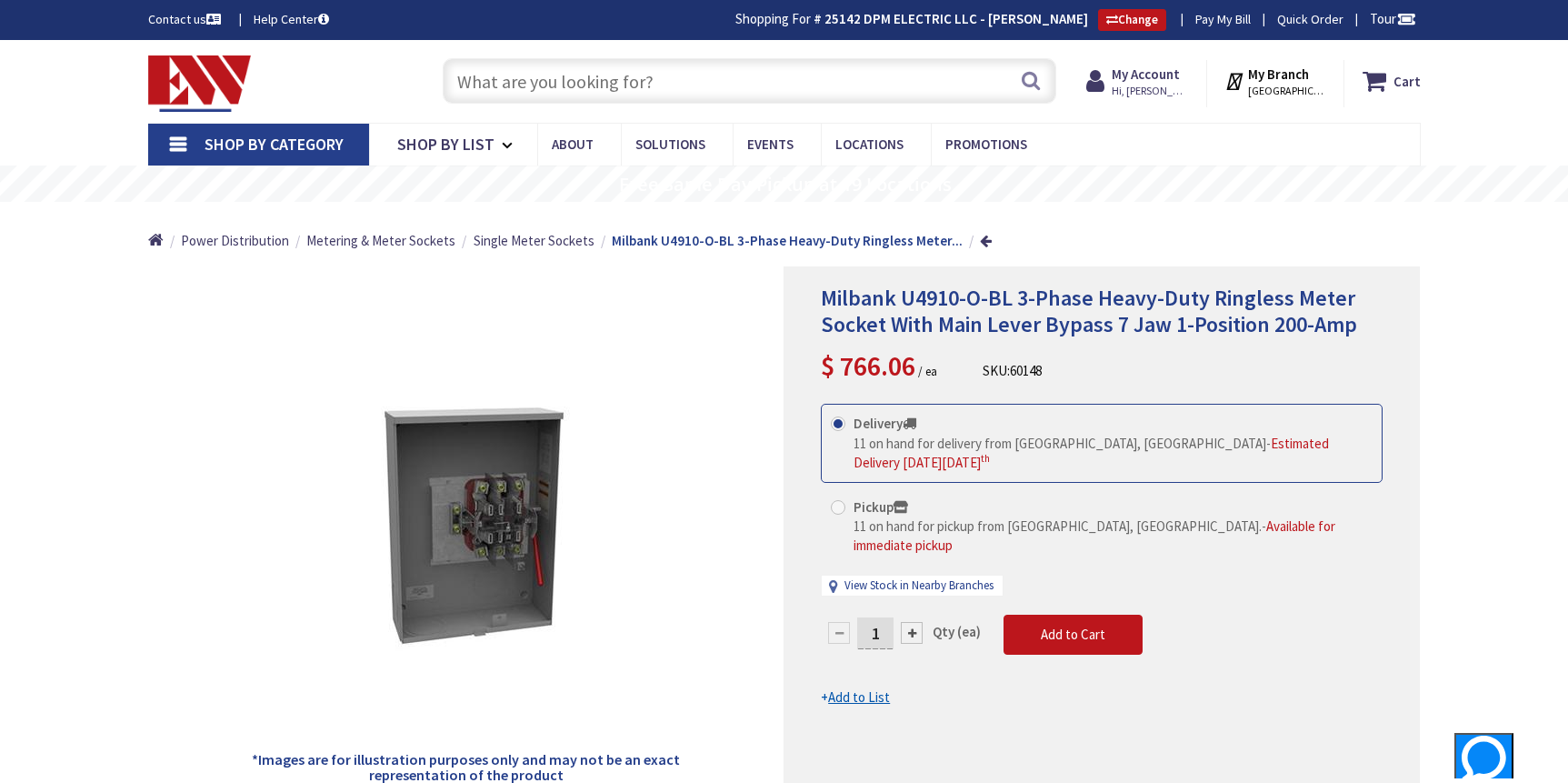
click at [677, 69] on input "text" at bounding box center [749, 81] width 613 height 46
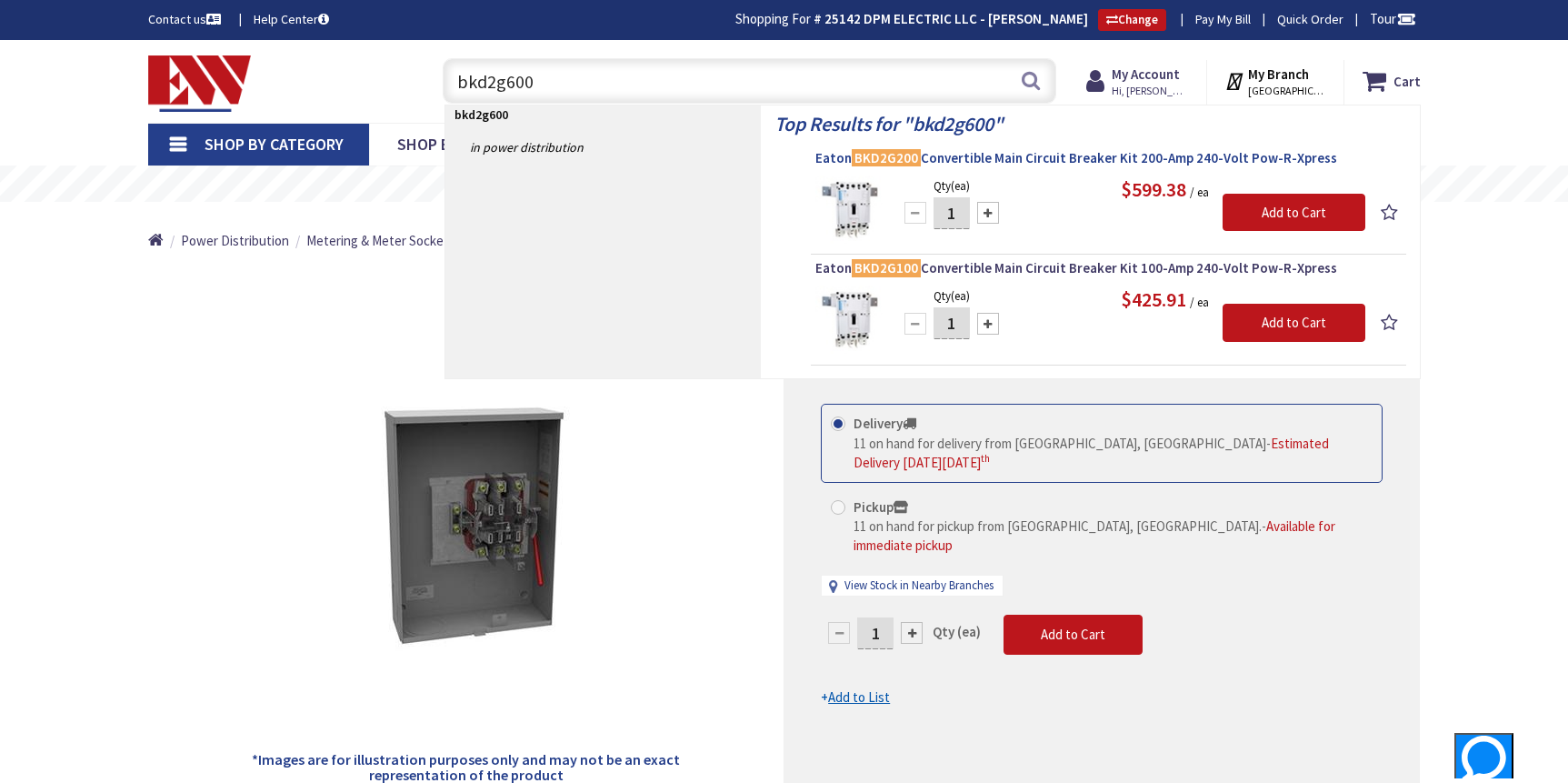
type input "bkd2g600"
click at [1039, 155] on span "Eaton BKD2G200 Convertible Main Circuit Breaker Kit 200-Amp 240-Volt Pow-R-Xpre…" at bounding box center [1108, 158] width 586 height 19
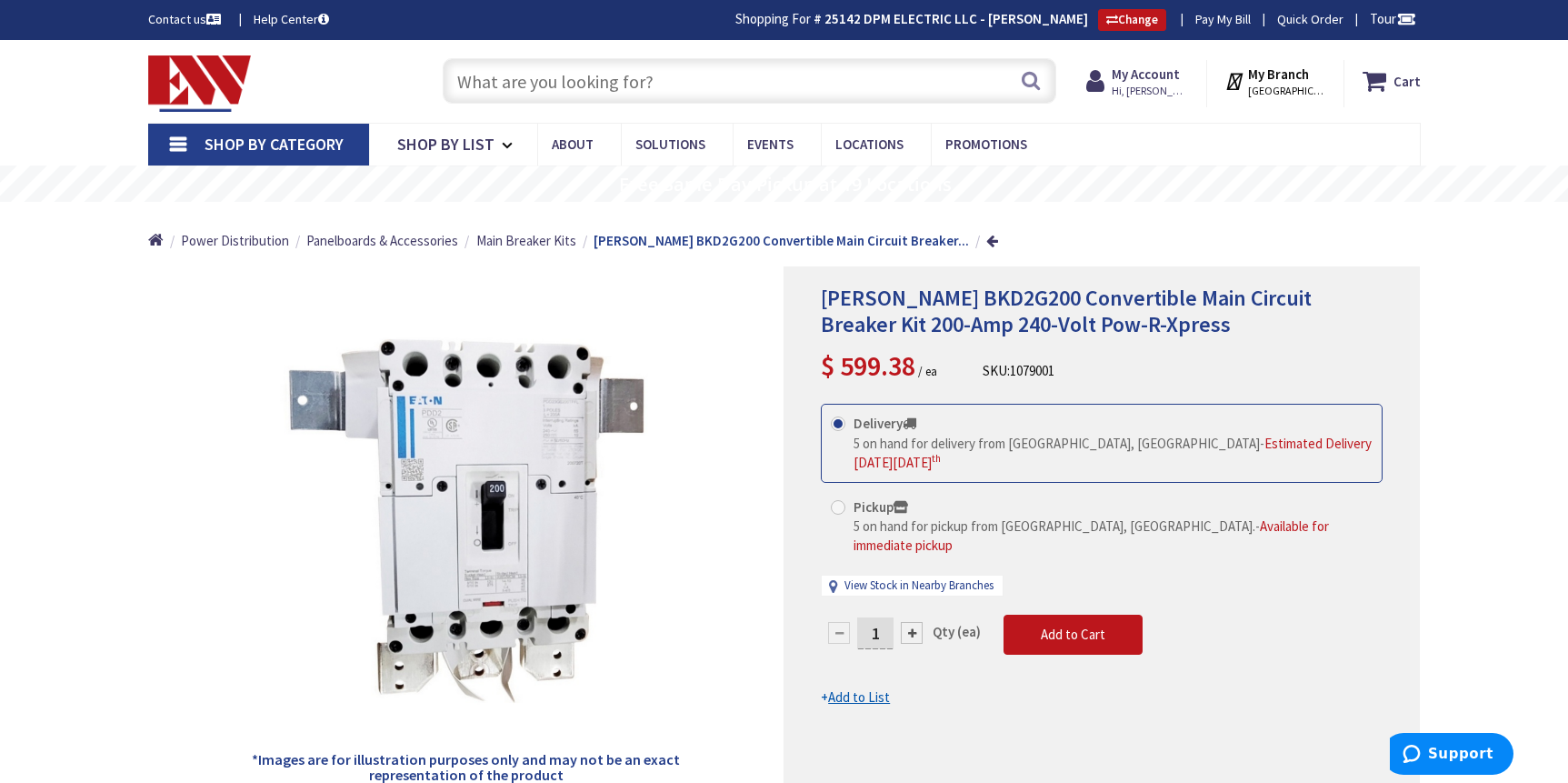
click at [707, 72] on input "text" at bounding box center [749, 81] width 613 height 46
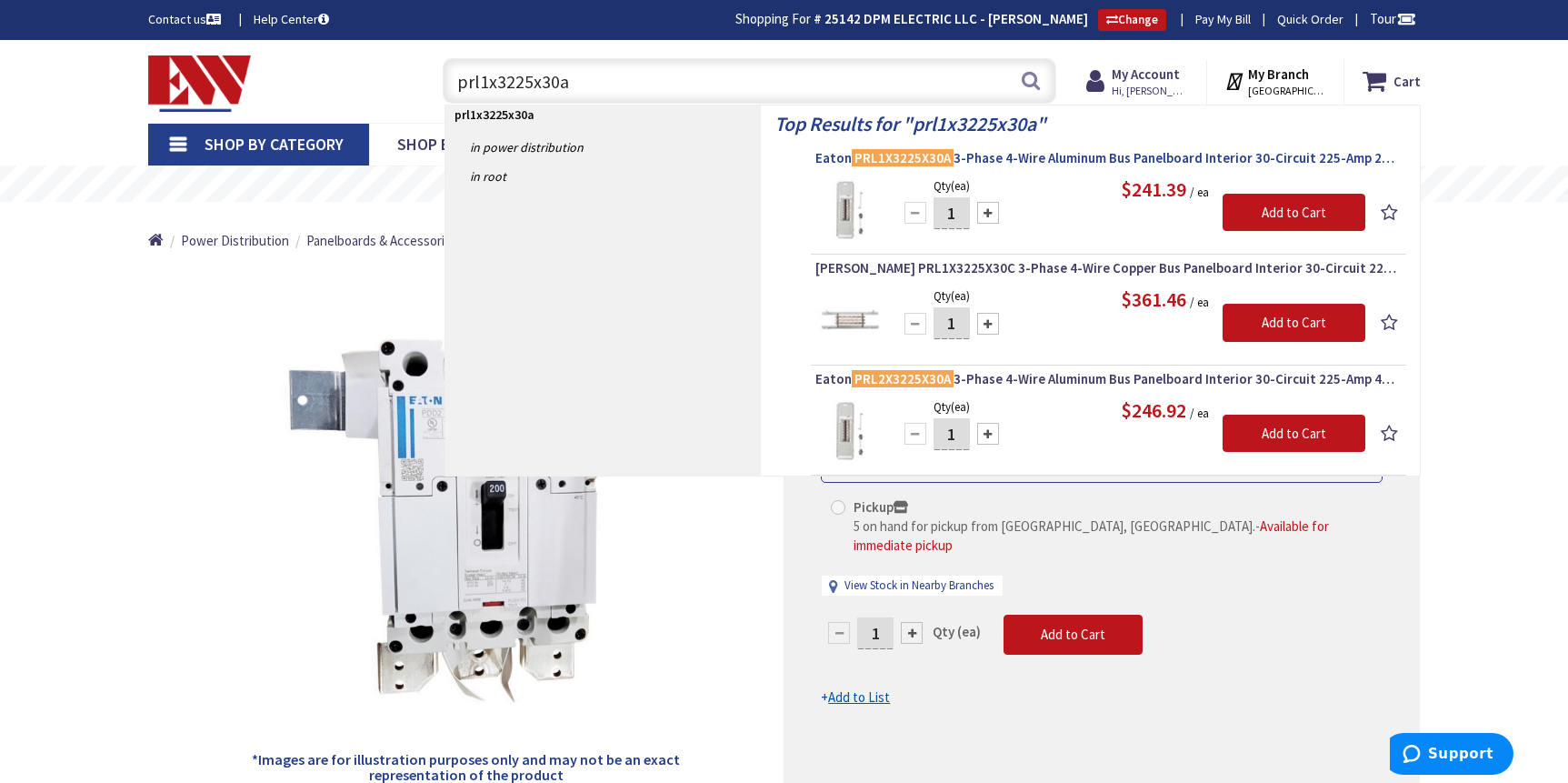
type input "prl1x3225x30a"
click at [1018, 160] on span "Eaton PRL1X3225X30A 3-Phase 4-Wire Aluminum Bus Panelboard Interior 30-Circuit …" at bounding box center [1108, 158] width 586 height 19
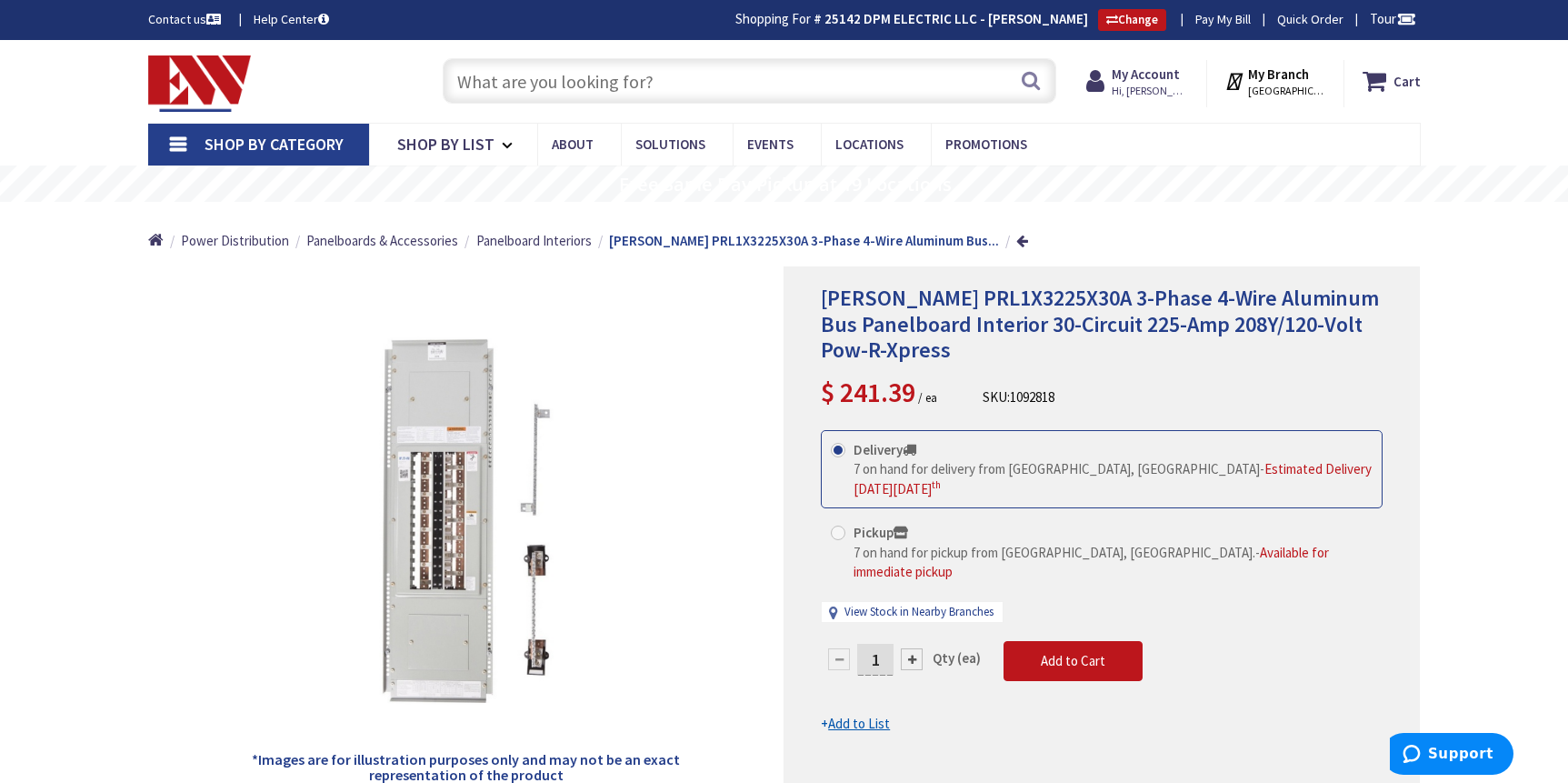
click at [717, 98] on input "text" at bounding box center [749, 81] width 613 height 46
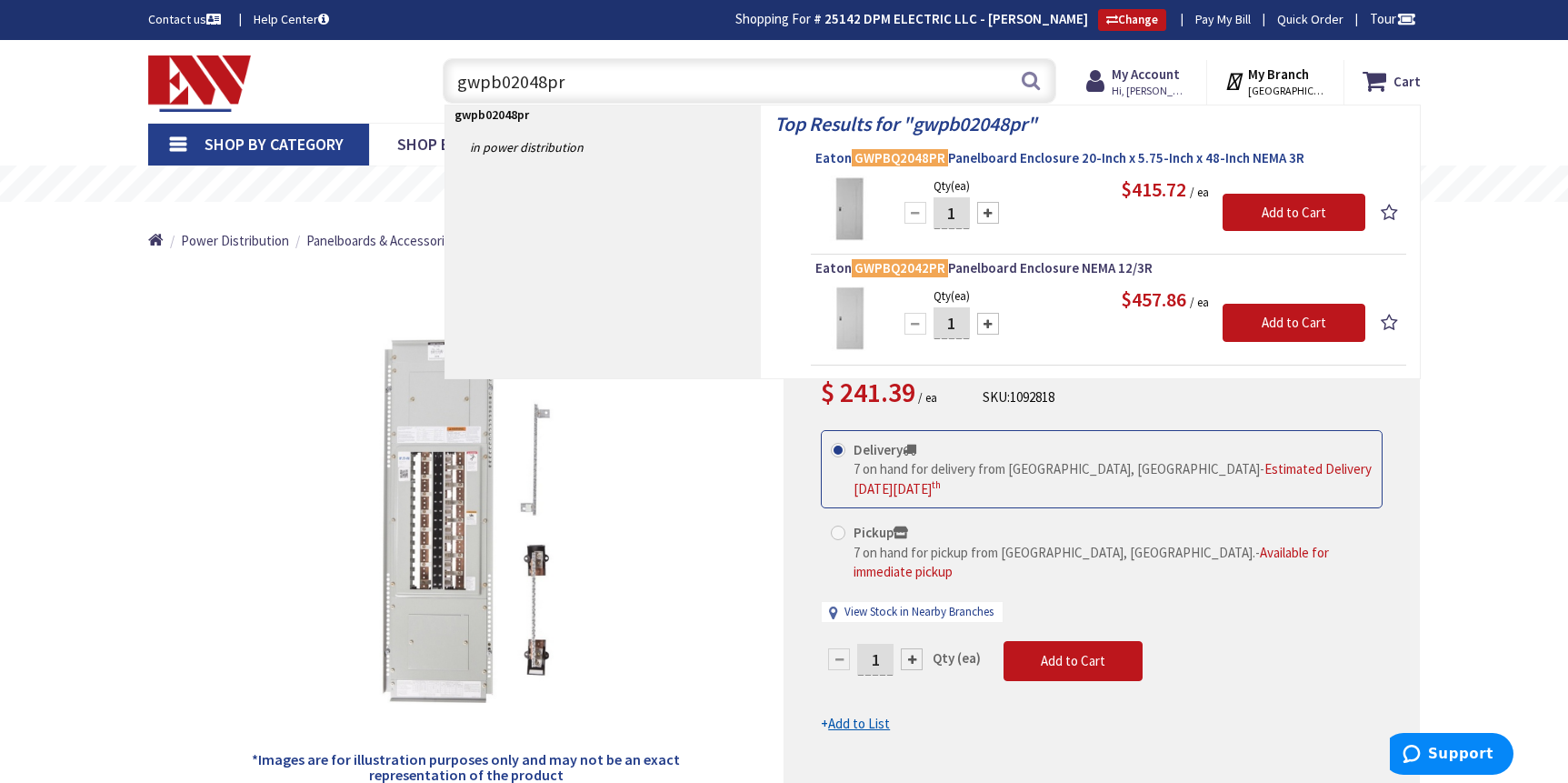
type input "gwpb02048pr"
click at [1012, 160] on span "Eaton GWPBQ2048PR Panelboard Enclosure 20-Inch x 5.75-Inch x 48-Inch NEMA 3R" at bounding box center [1108, 158] width 586 height 19
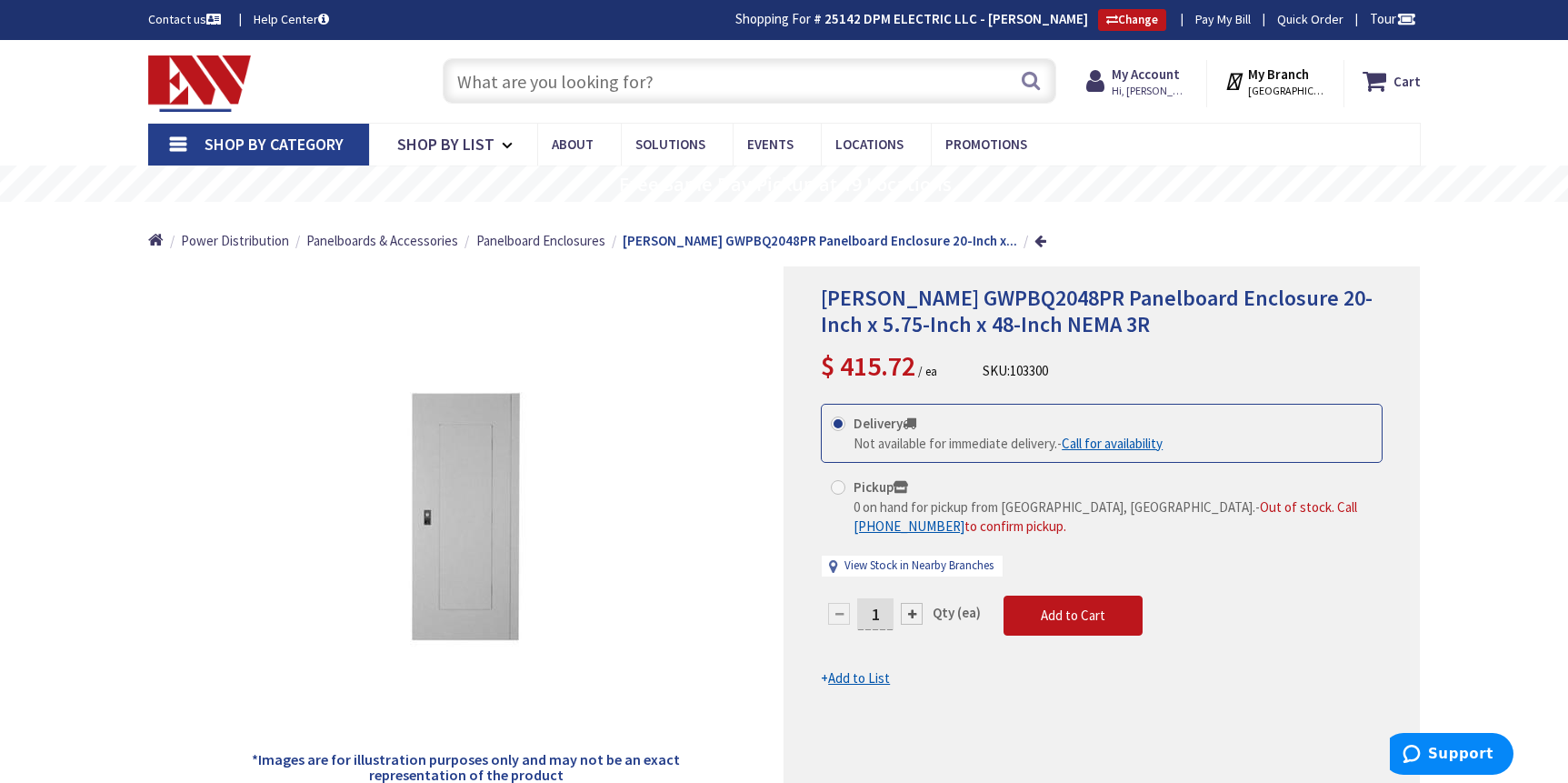
click at [688, 84] on input "text" at bounding box center [749, 81] width 613 height 46
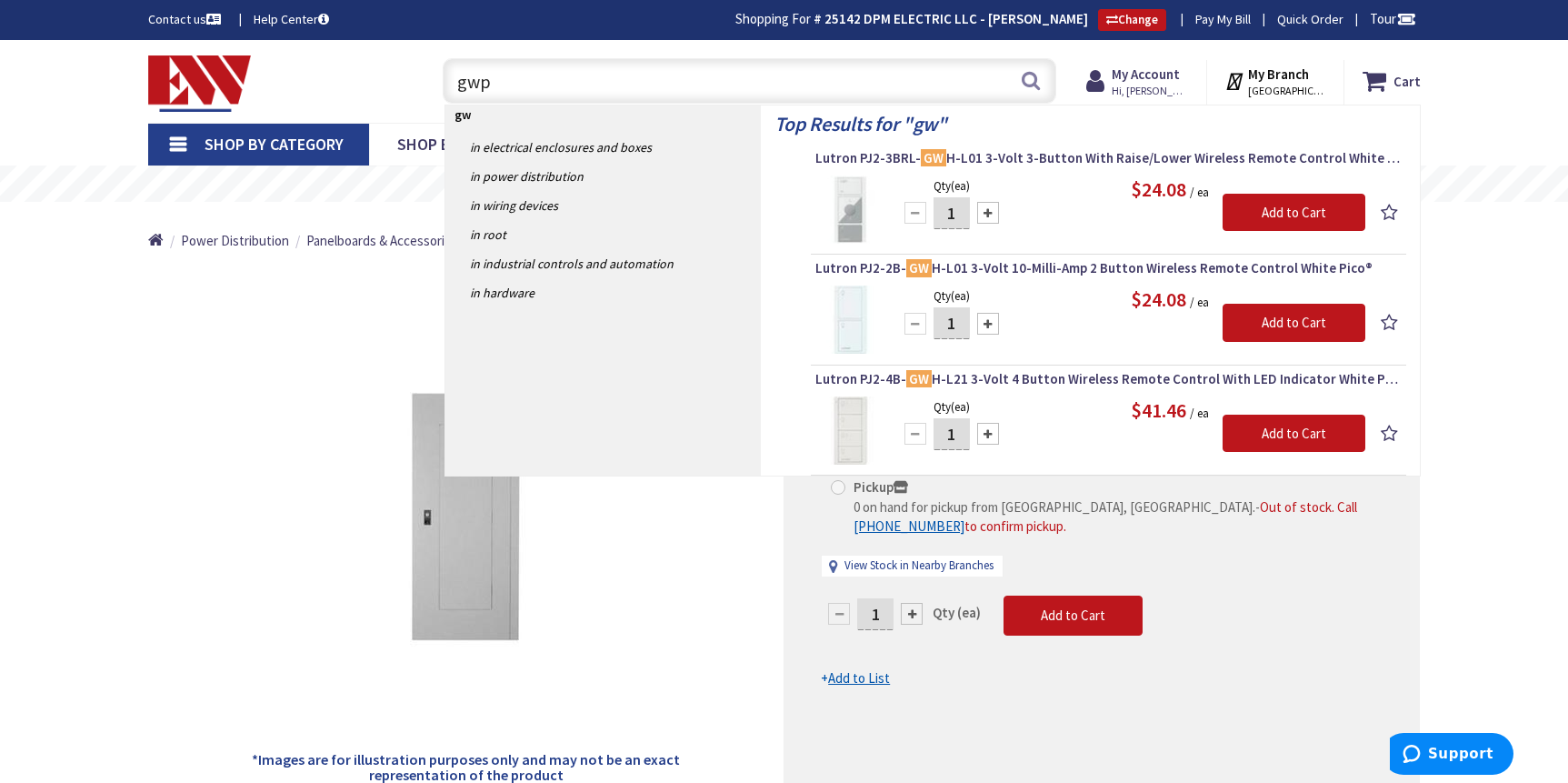
type input "gwpb"
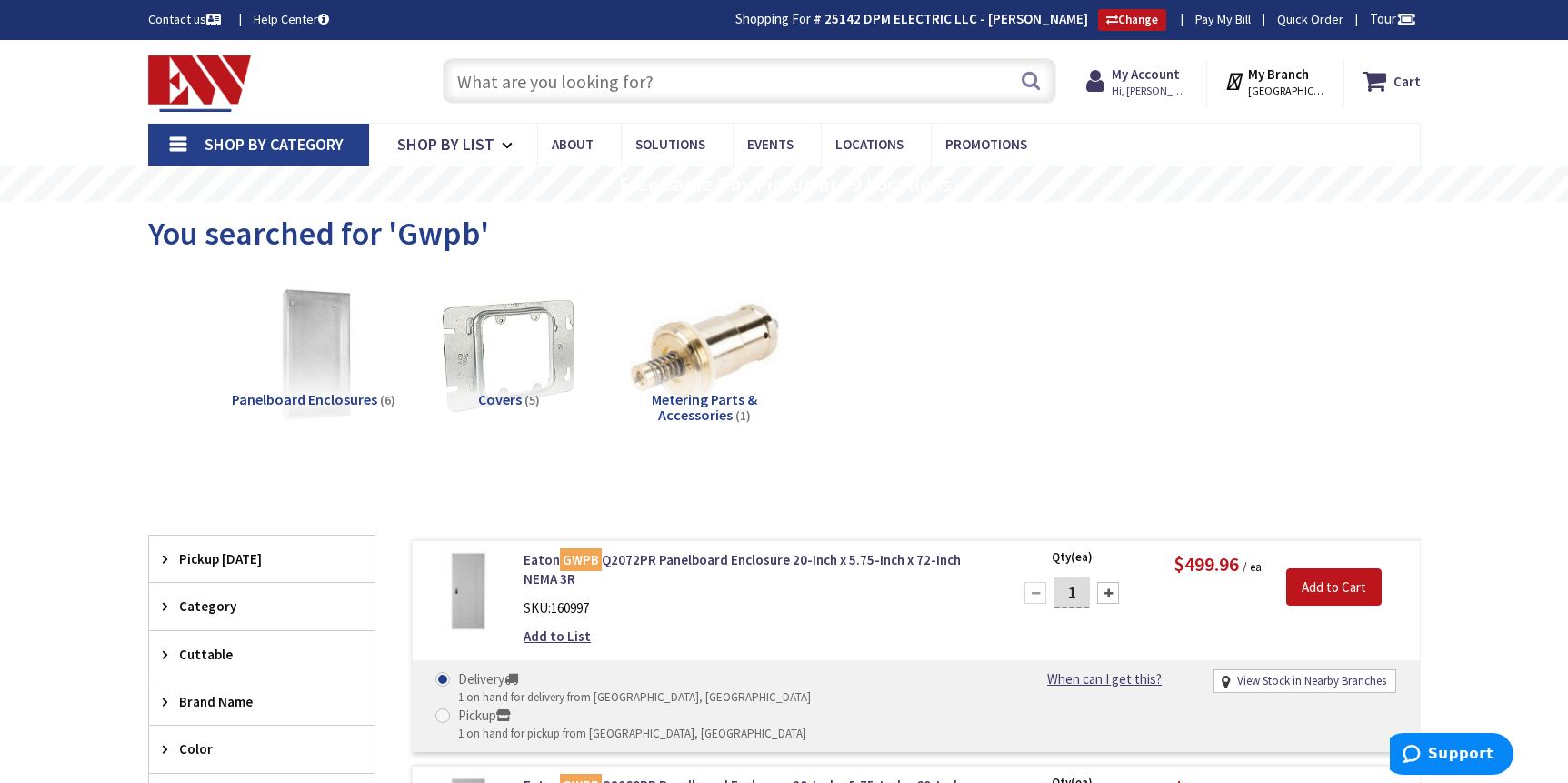
click at [676, 86] on input "text" at bounding box center [749, 81] width 613 height 46
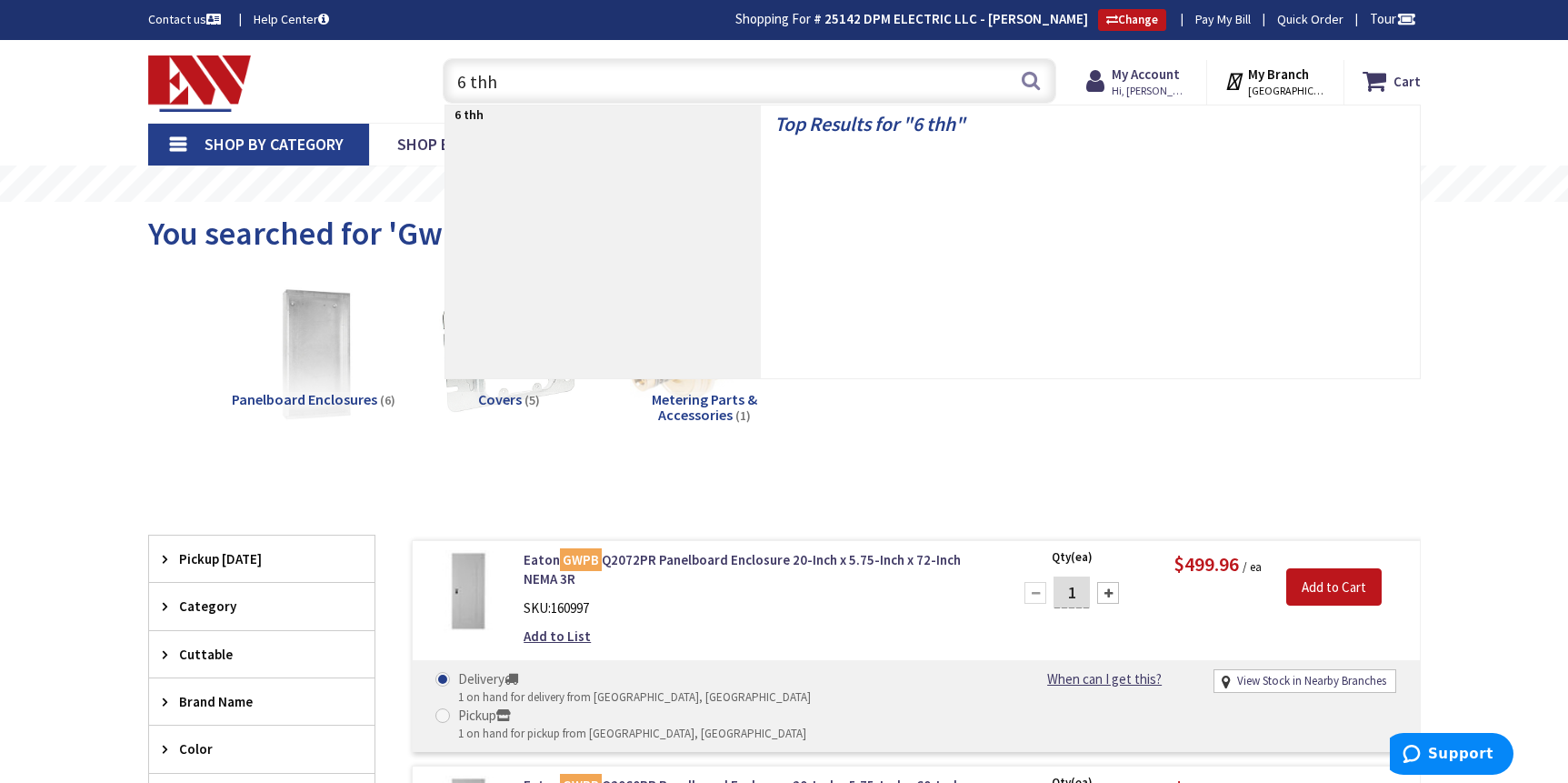
type input "6 thhn"
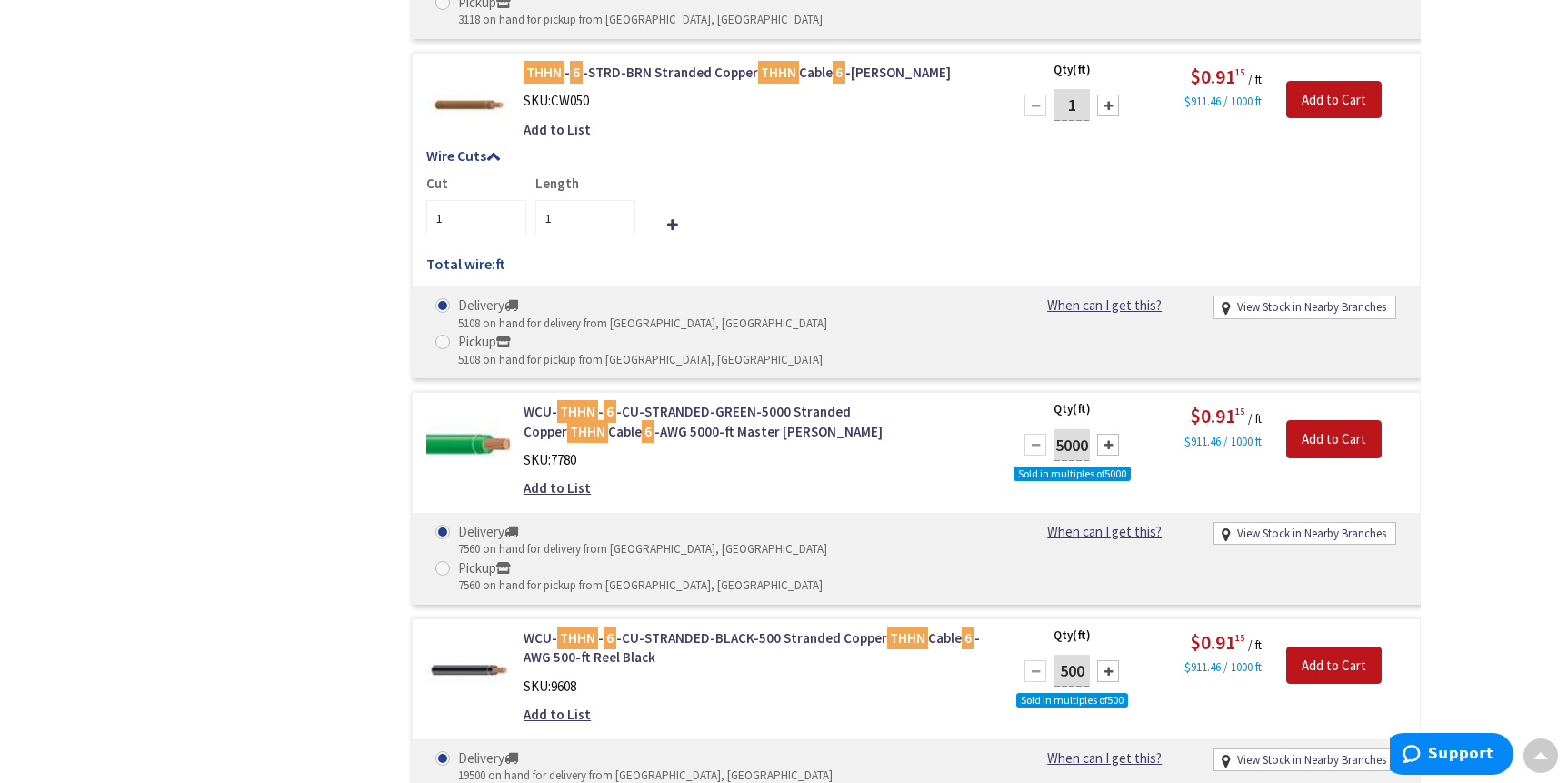
scroll to position [3321, 0]
click at [1321, 646] on input "Add to Cart" at bounding box center [1333, 665] width 96 height 38
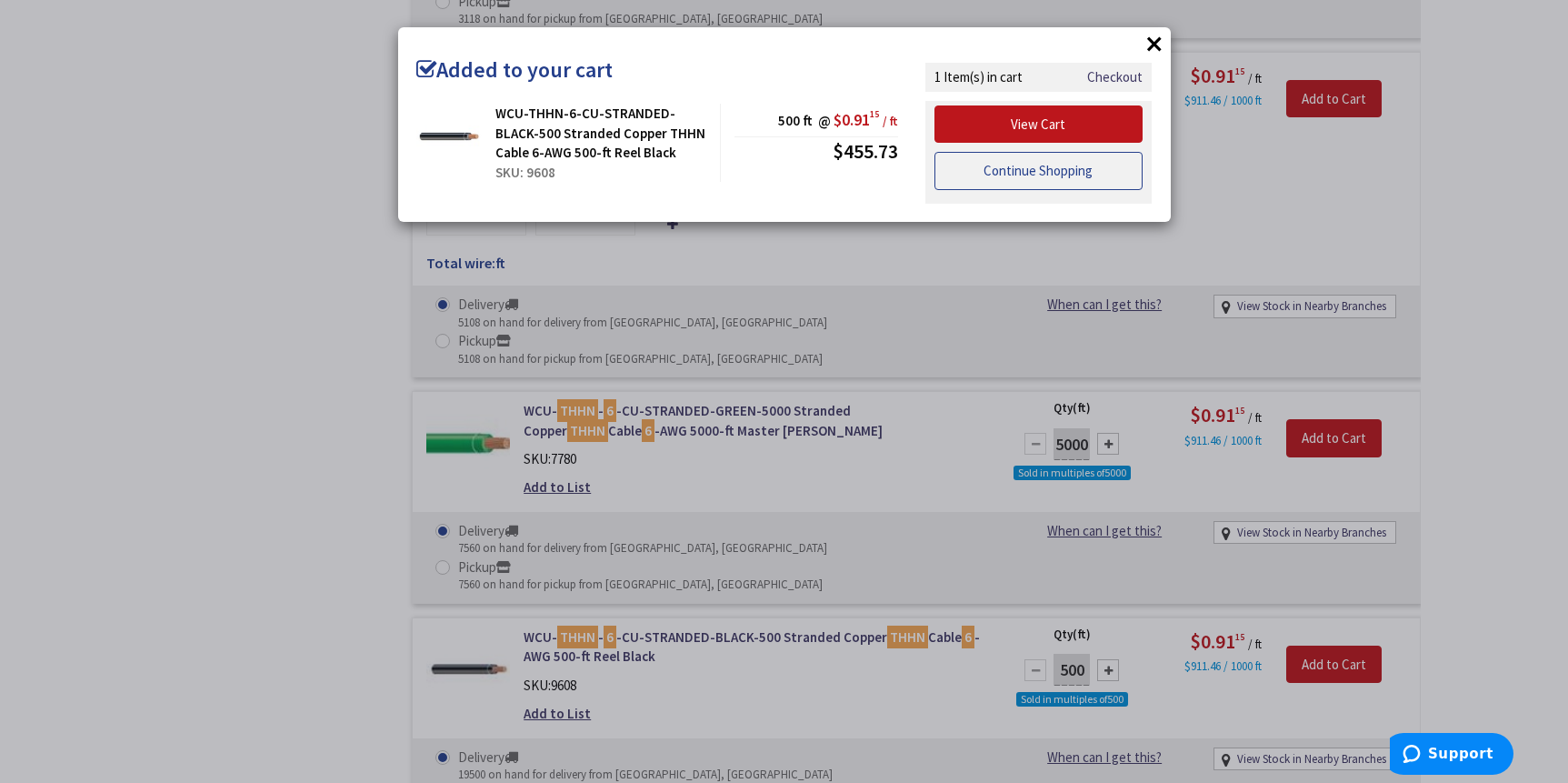
click at [1012, 169] on link "Continue Shopping" at bounding box center [1039, 170] width 209 height 38
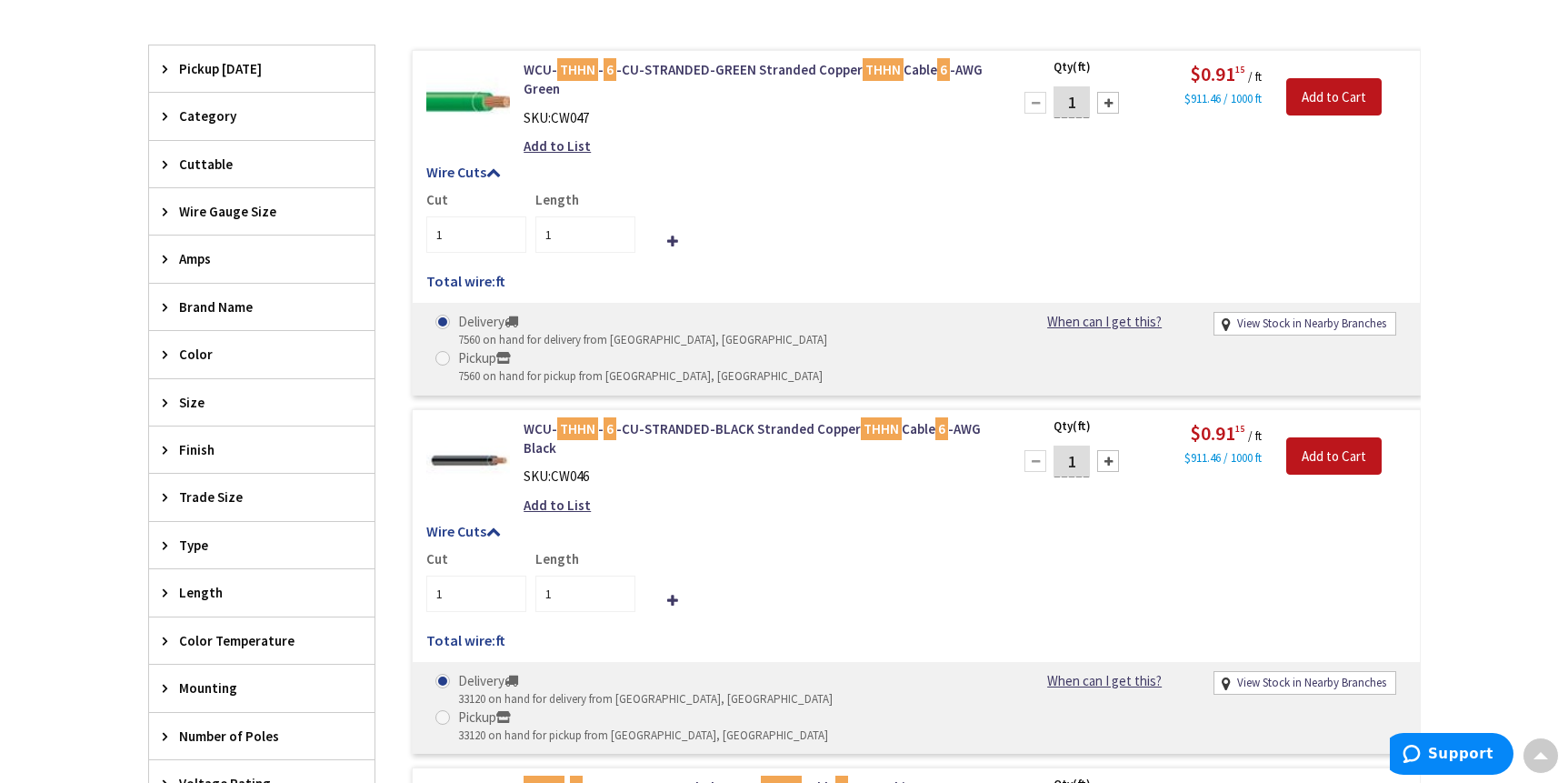
scroll to position [0, 0]
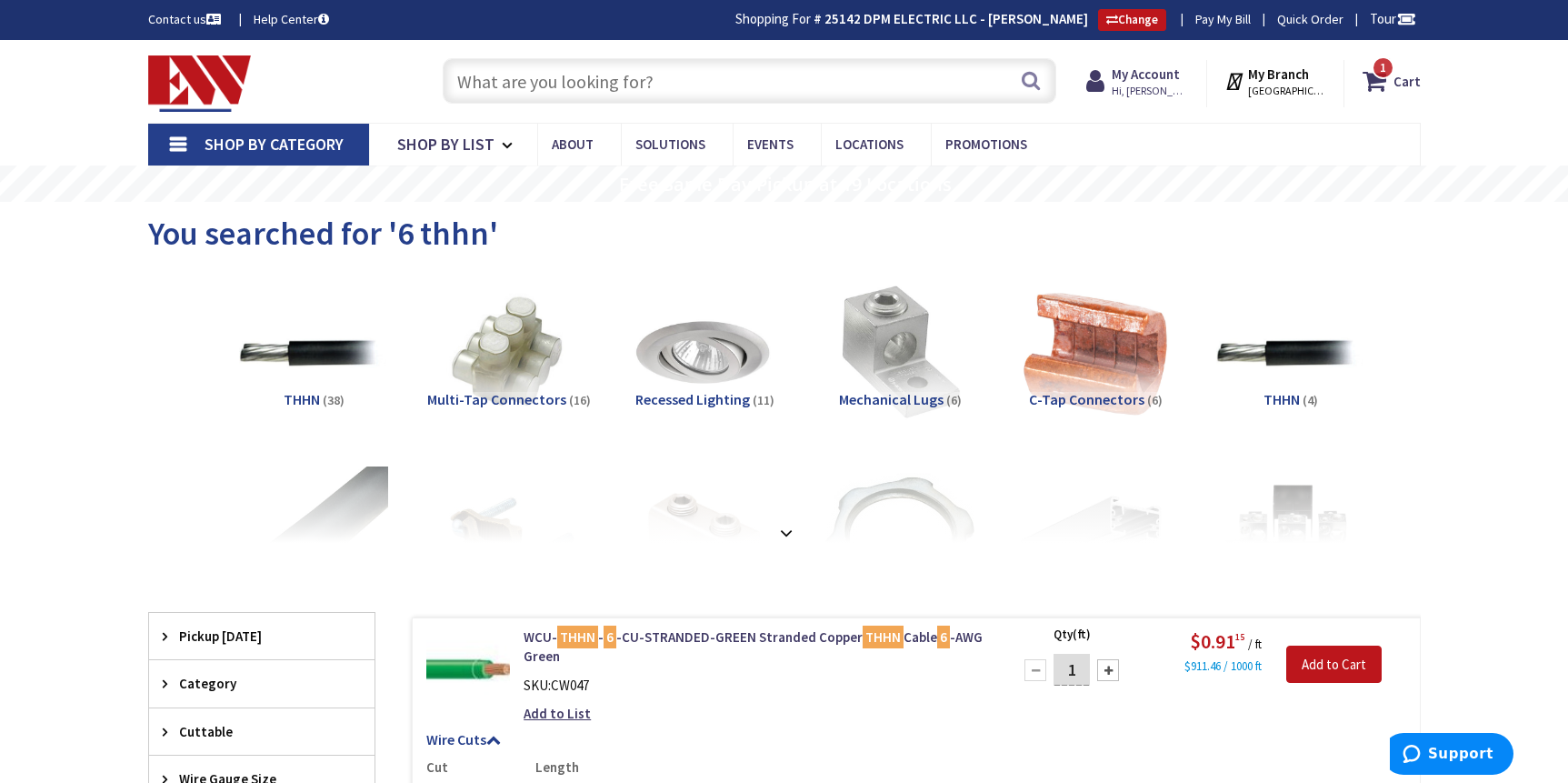
click at [728, 87] on input "text" at bounding box center [749, 81] width 613 height 46
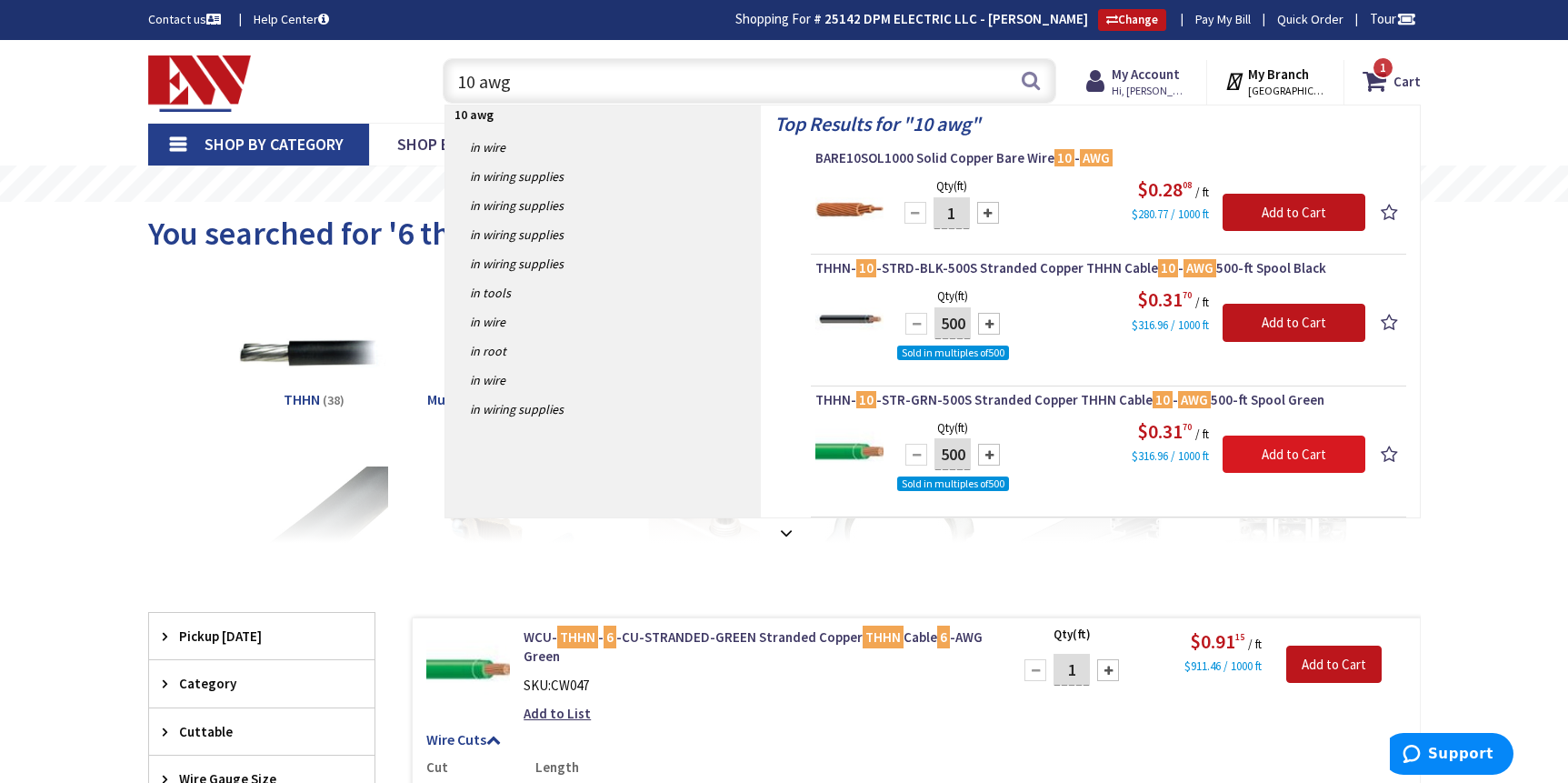
type input "10 awg"
click at [1259, 453] on input "Add to Cart" at bounding box center [1293, 454] width 142 height 38
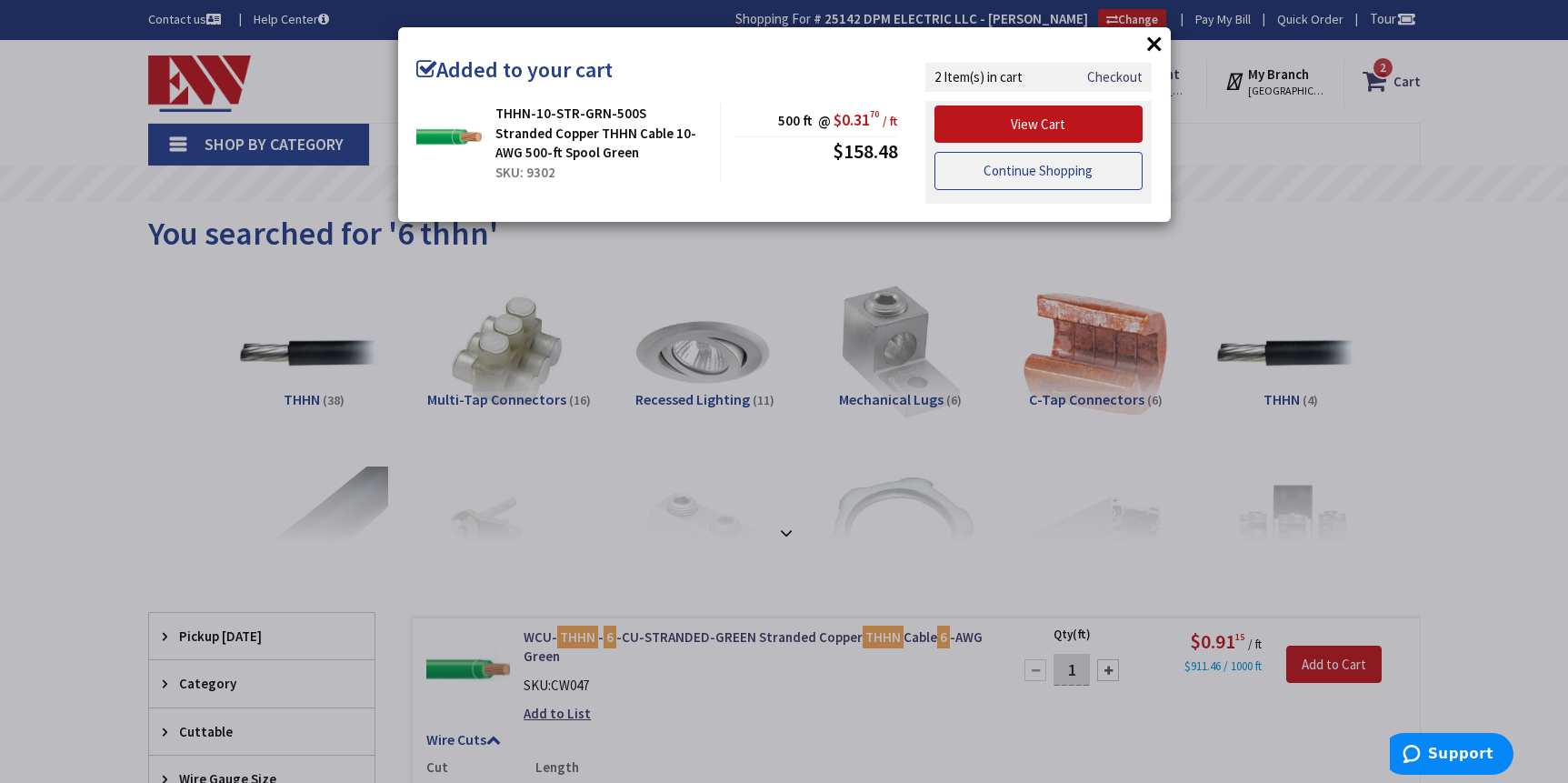
click at [1028, 166] on link "Continue Shopping" at bounding box center [1039, 170] width 209 height 38
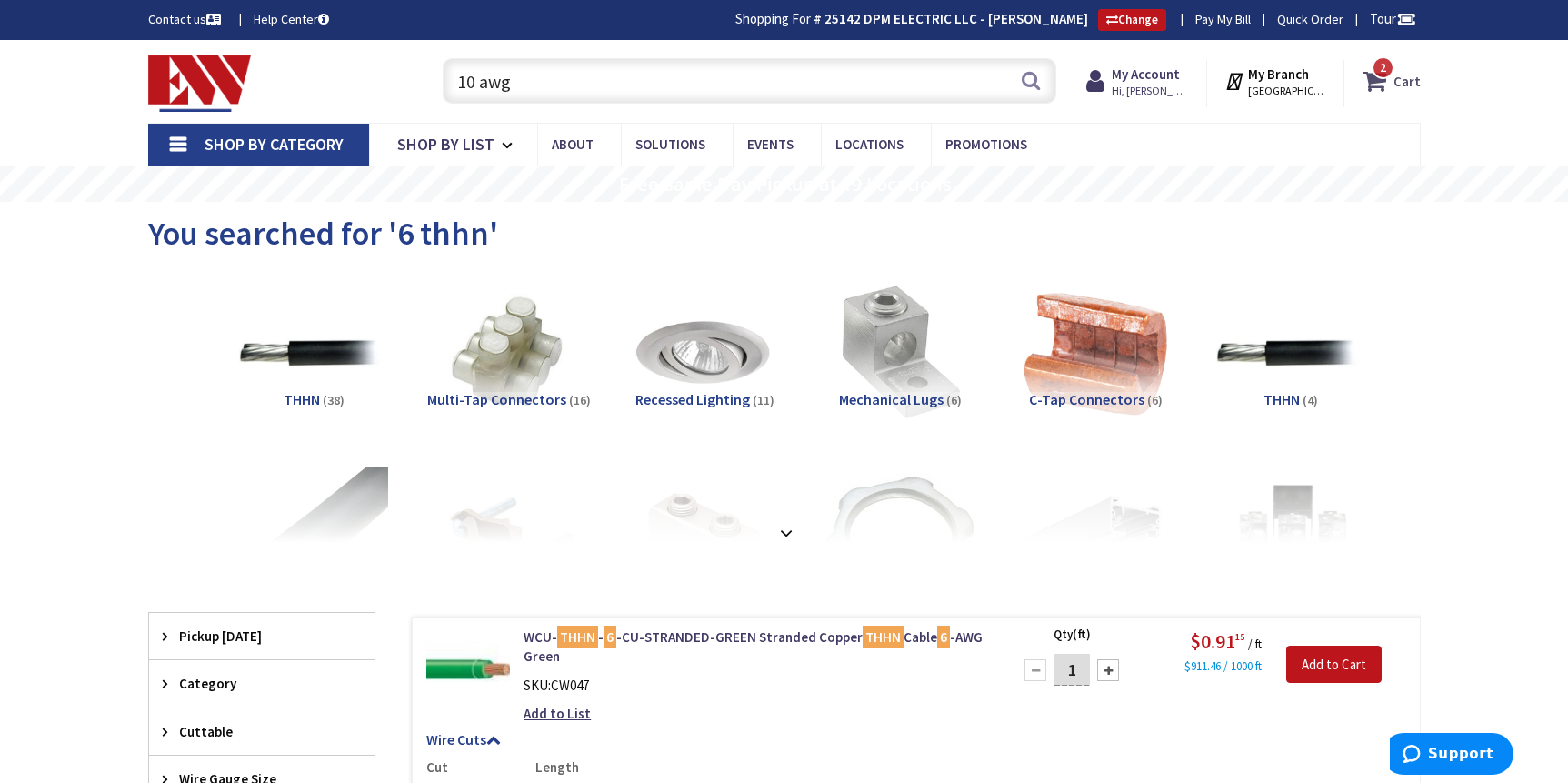
click at [1384, 78] on span "2 2 items" at bounding box center [1383, 68] width 22 height 22
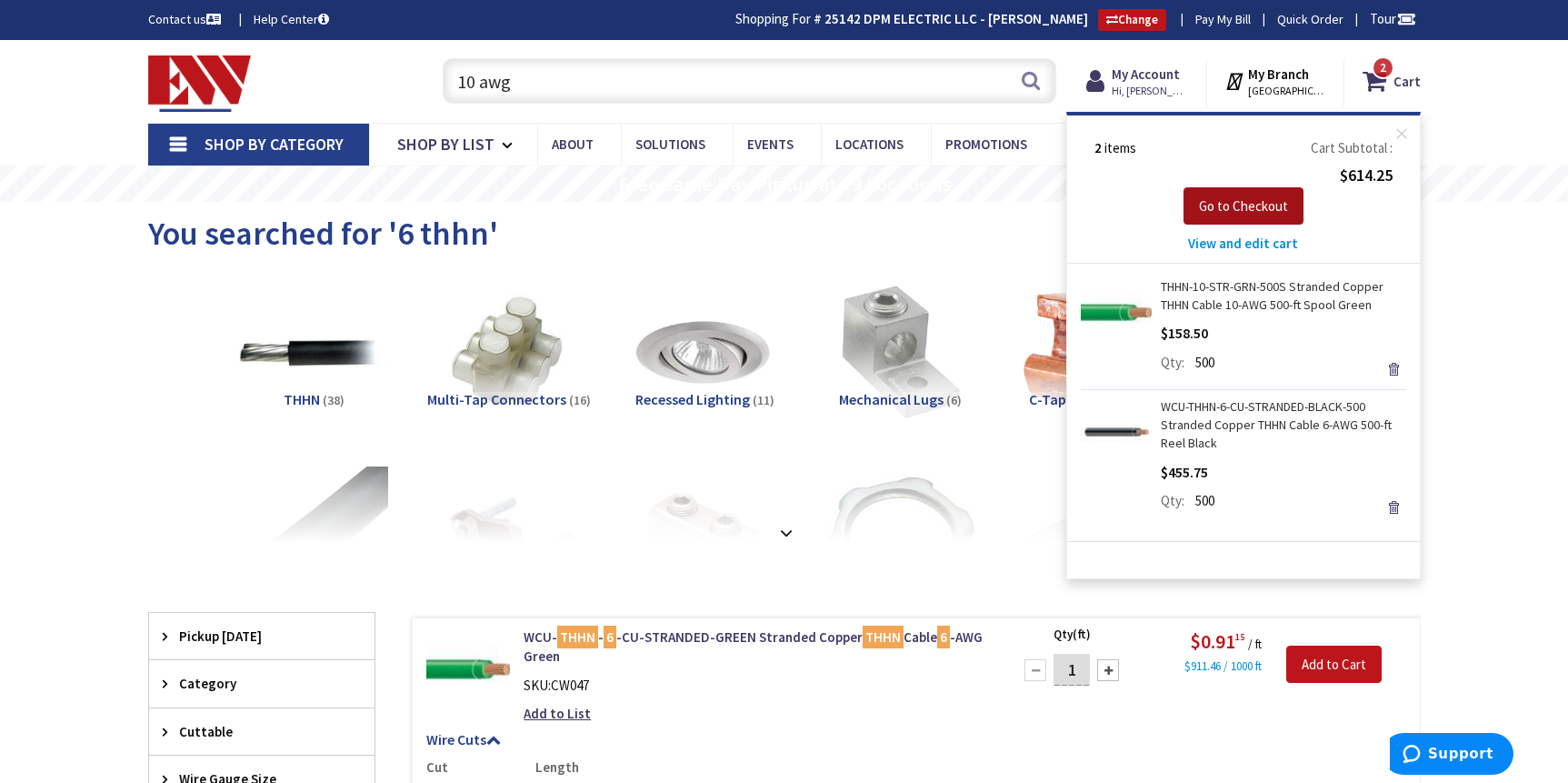
click at [1235, 215] on button "Go to Checkout" at bounding box center [1243, 206] width 120 height 38
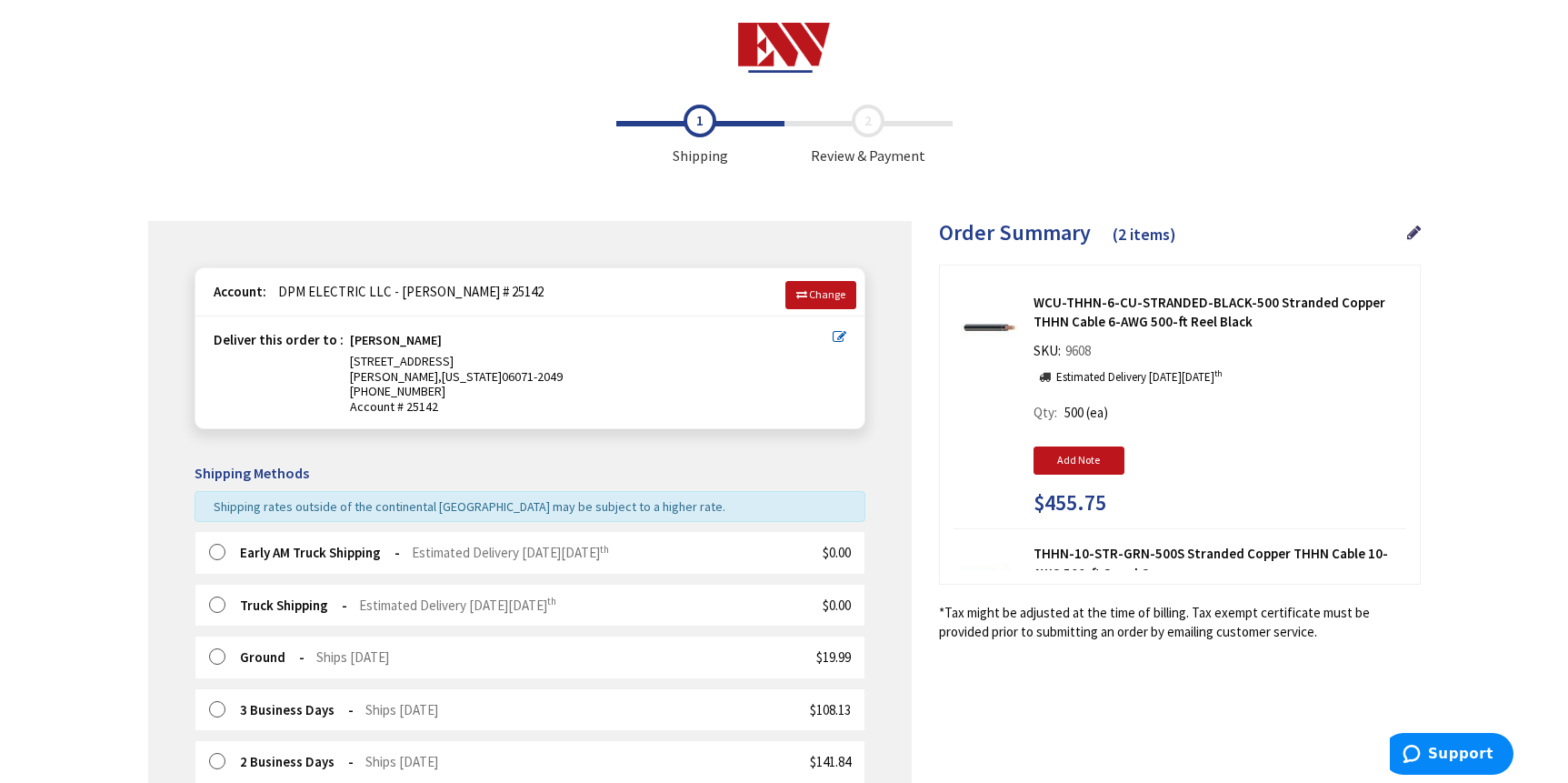
click at [212, 550] on label at bounding box center [223, 553] width 28 height 19
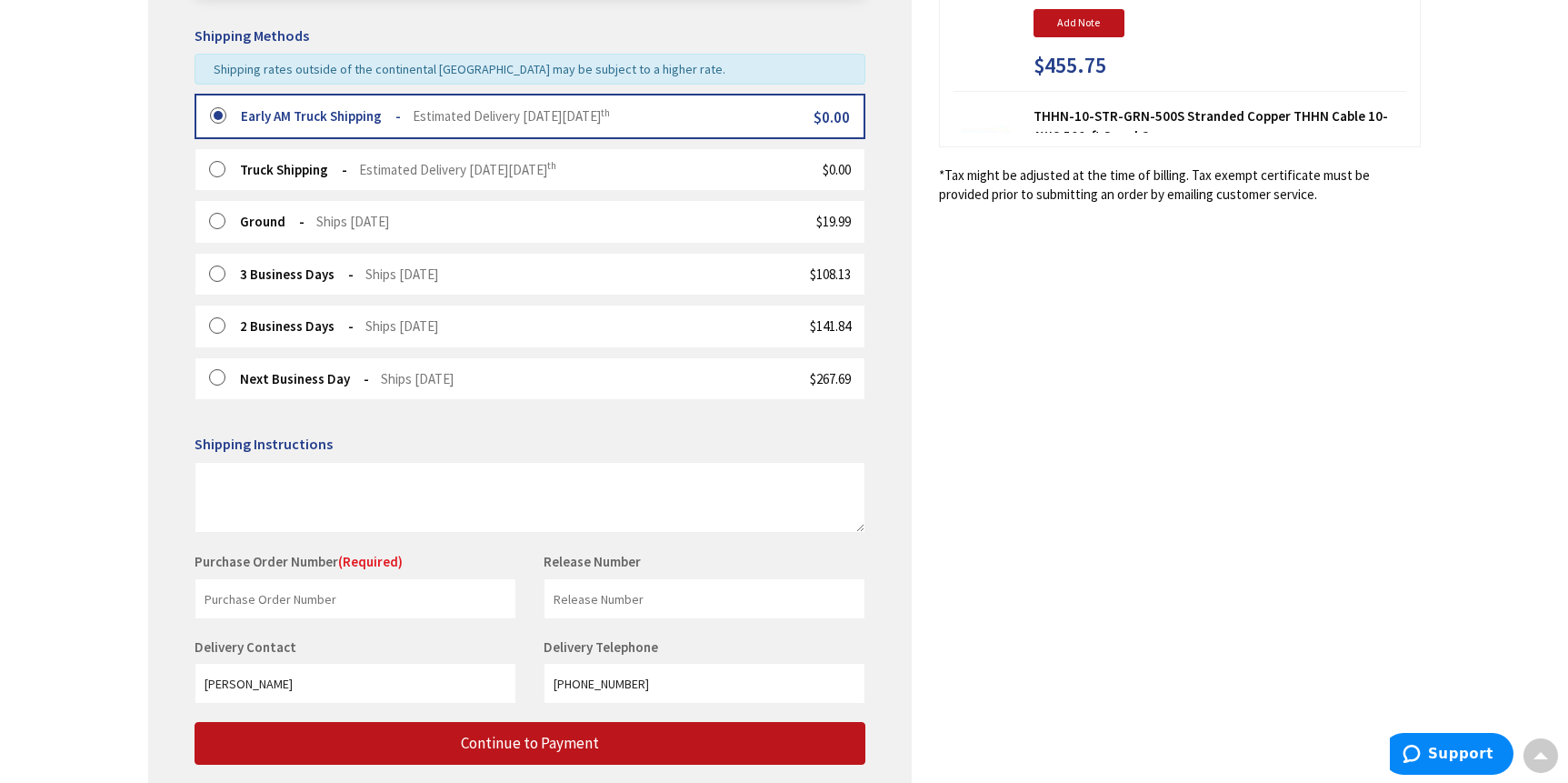
scroll to position [439, 0]
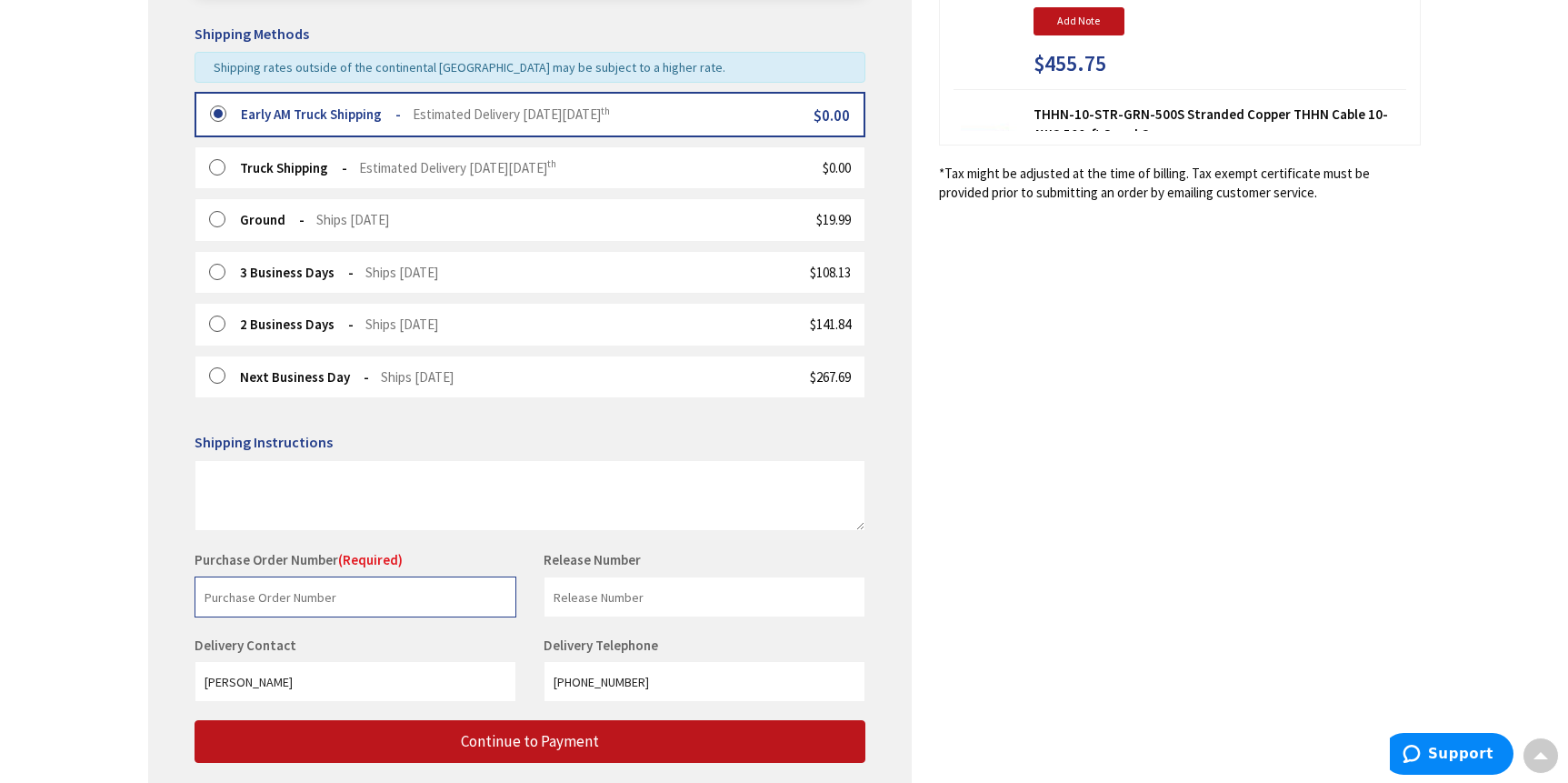
click at [367, 595] on input "text" at bounding box center [355, 597] width 322 height 41
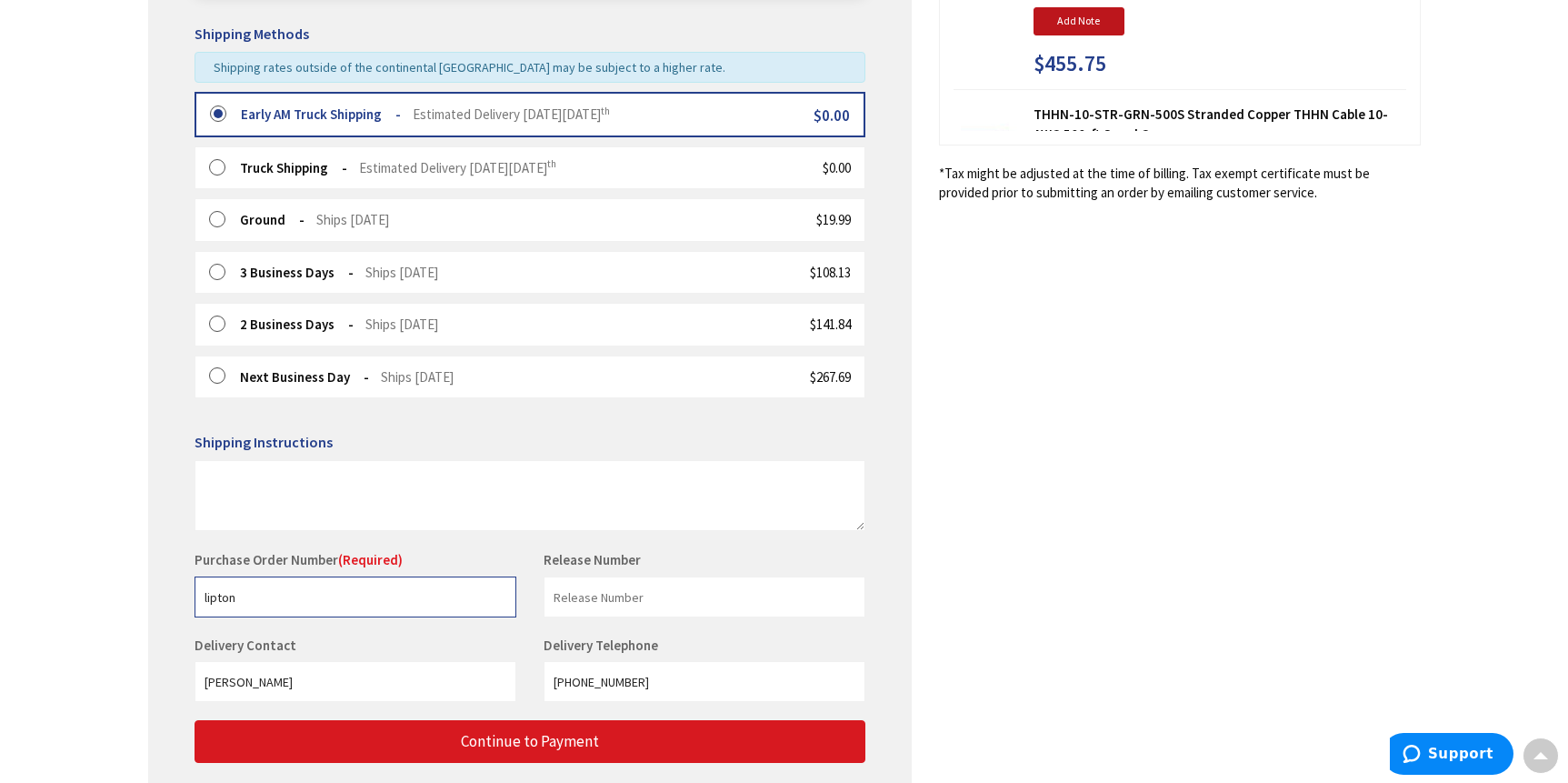
type input "lipton"
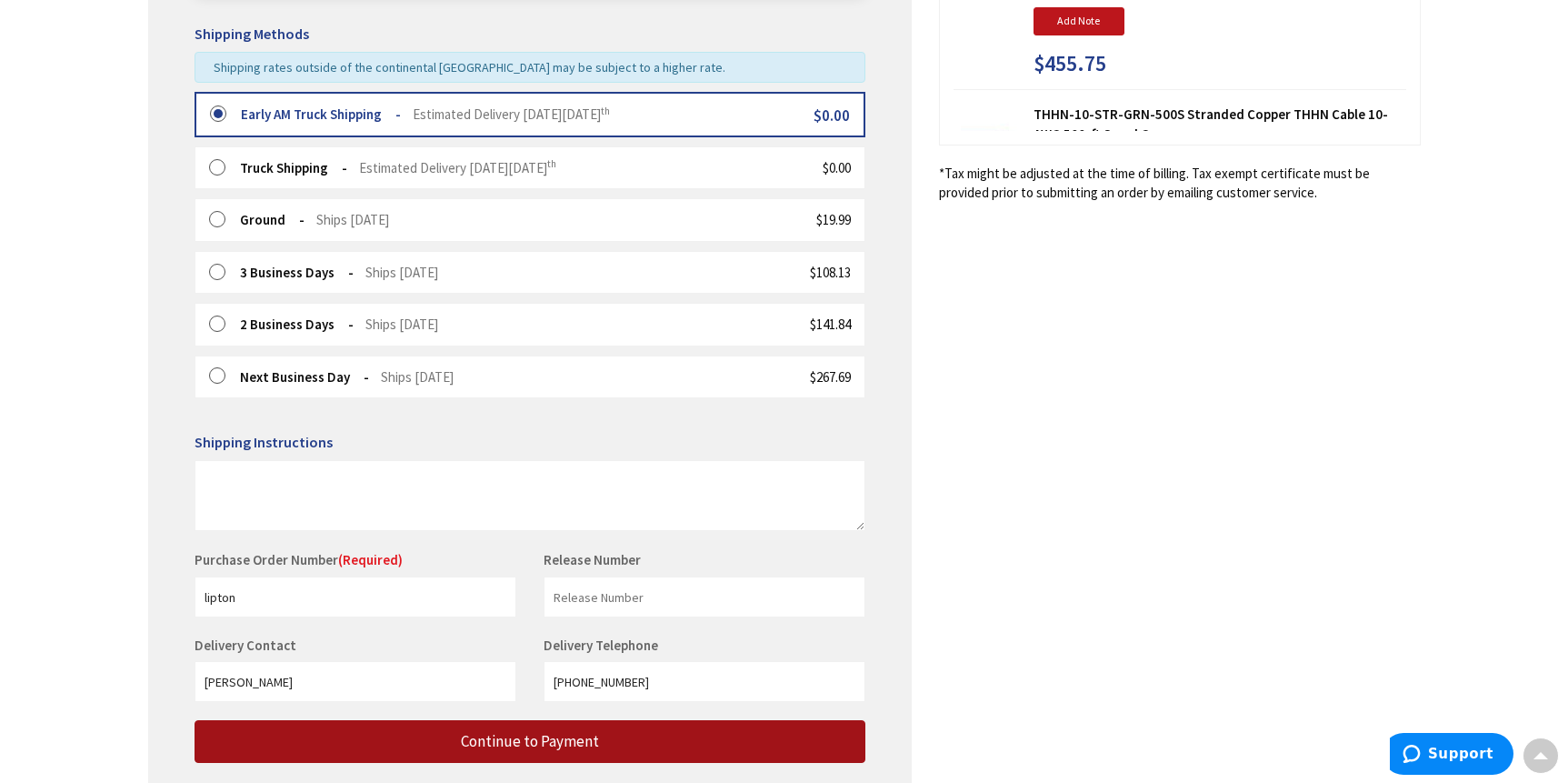
click at [386, 761] on button "Continue to Payment" at bounding box center [529, 742] width 671 height 43
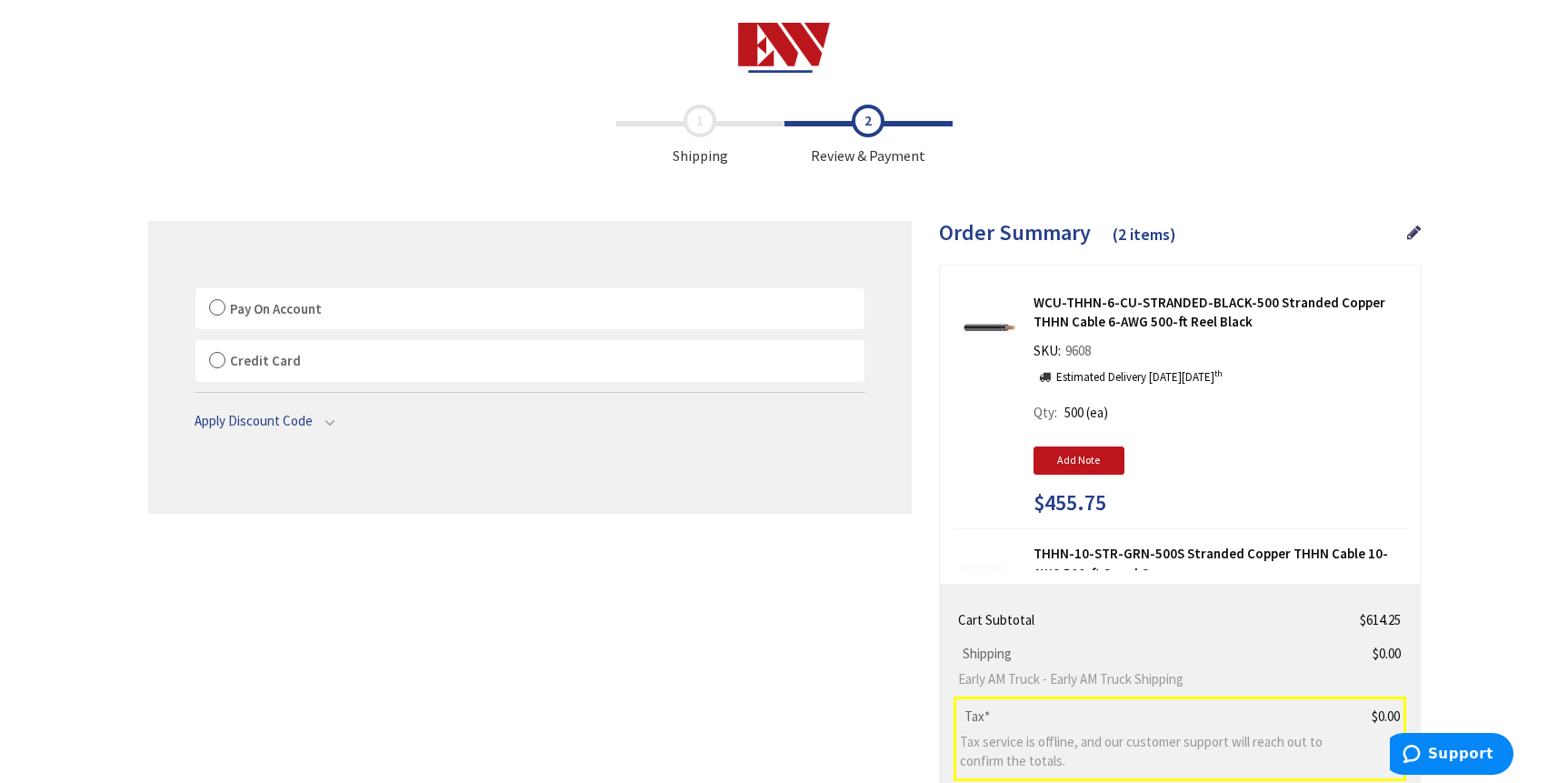
click at [219, 309] on label "Pay On Account" at bounding box center [529, 309] width 669 height 42
click at [195, 292] on input "Pay On Account" at bounding box center [195, 292] width 0 height 0
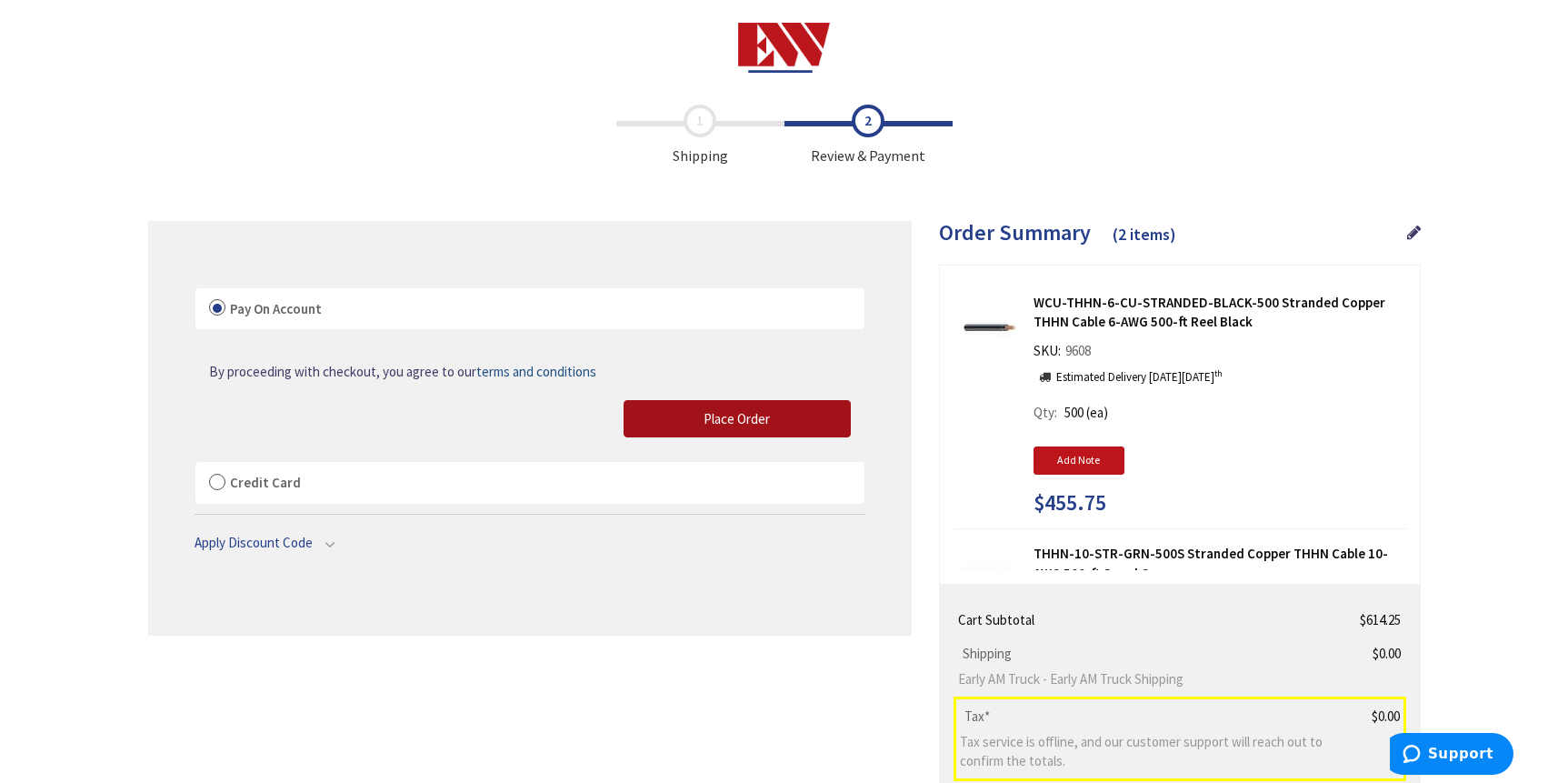
click at [663, 422] on button "Place Order" at bounding box center [737, 419] width 227 height 38
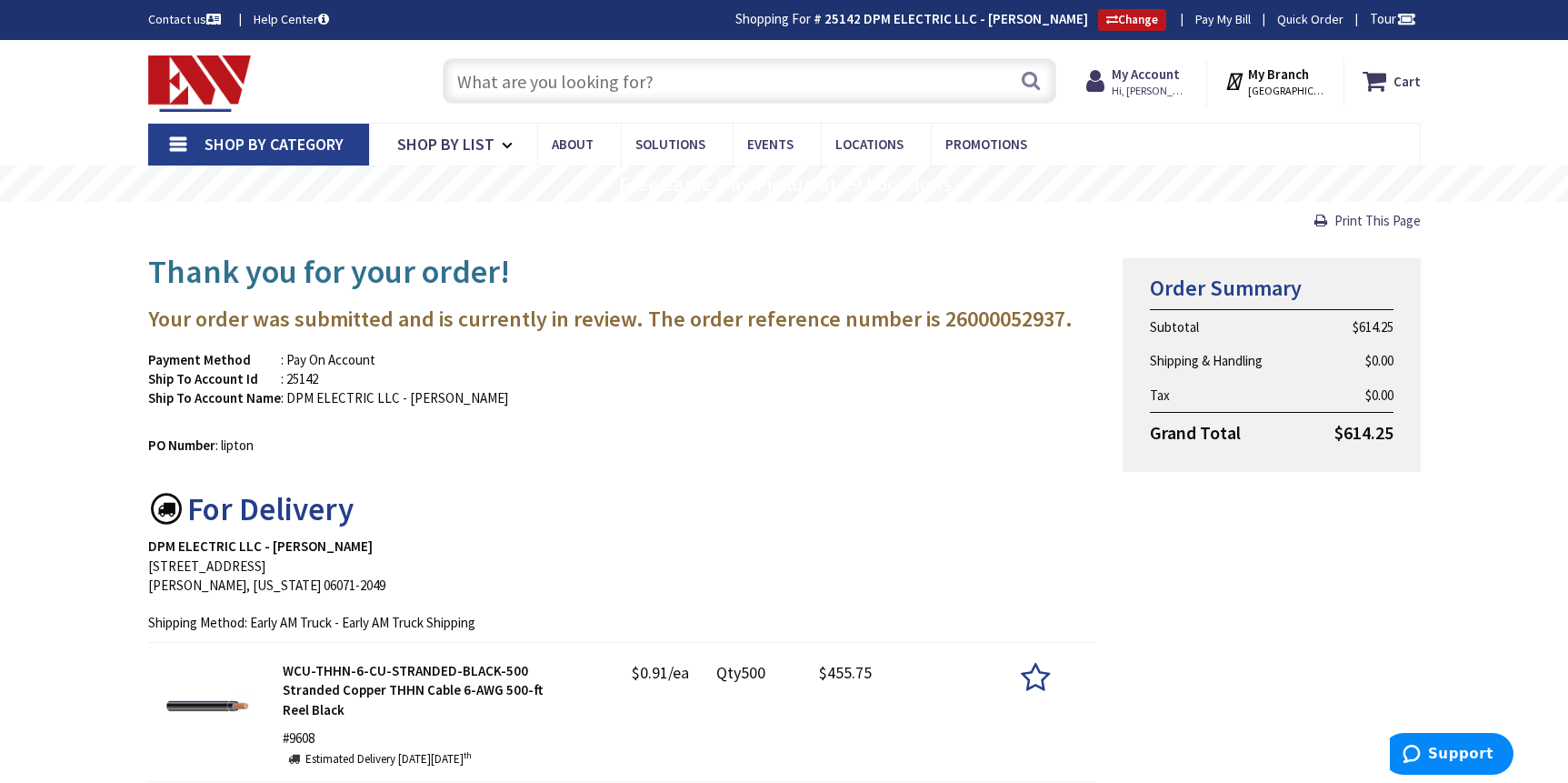
click at [571, 75] on input "text" at bounding box center [749, 81] width 613 height 46
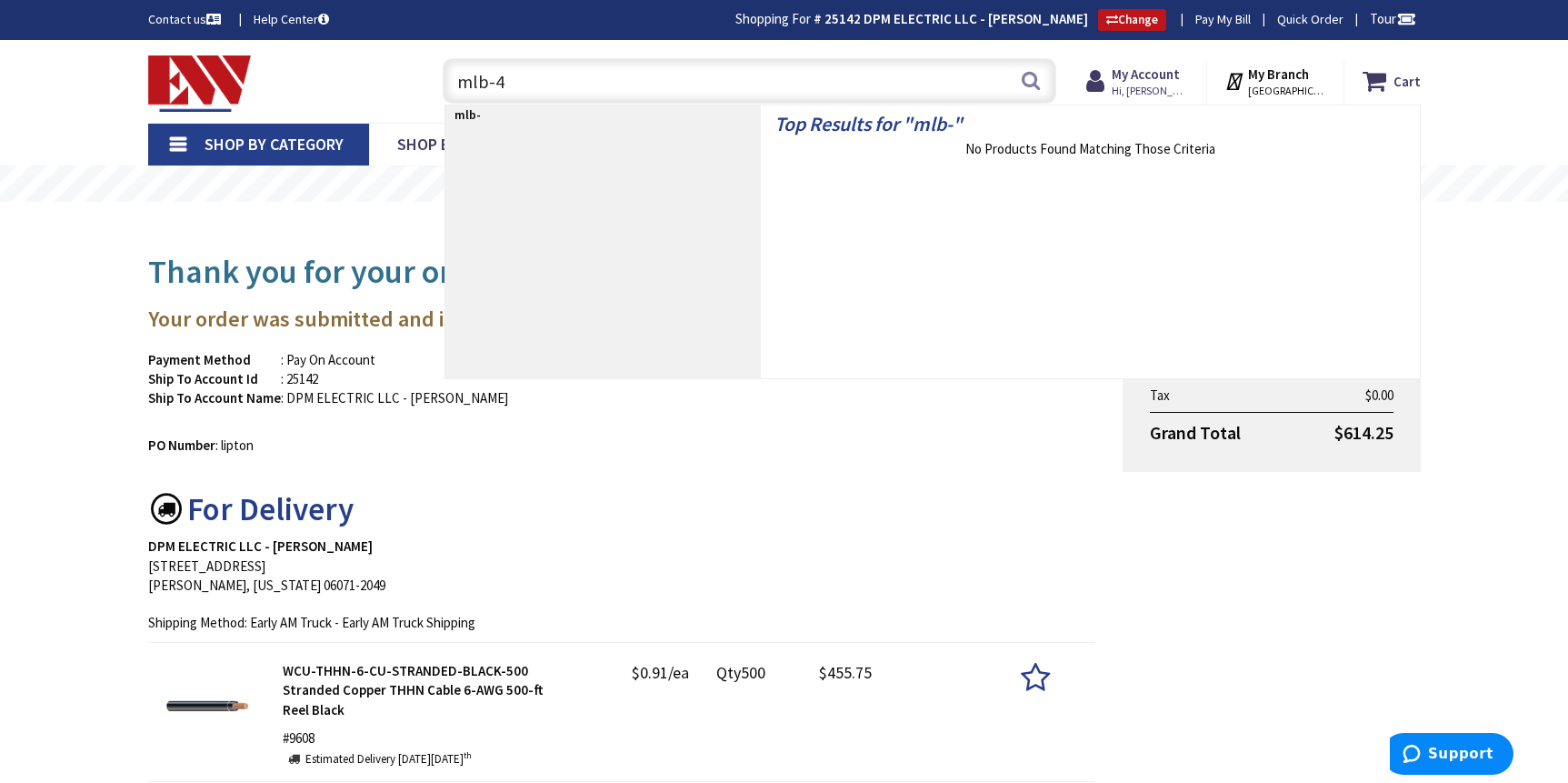
type input "mlb-48"
